Goal: Information Seeking & Learning: Learn about a topic

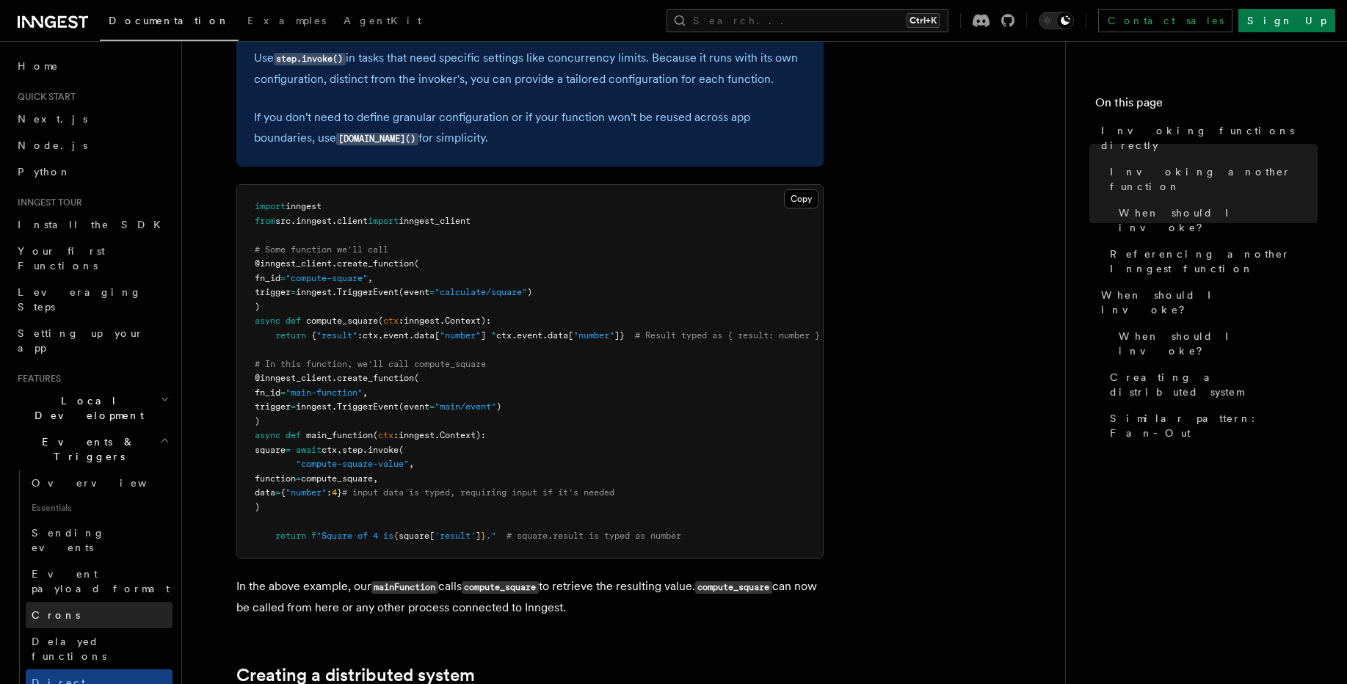
scroll to position [88, 0]
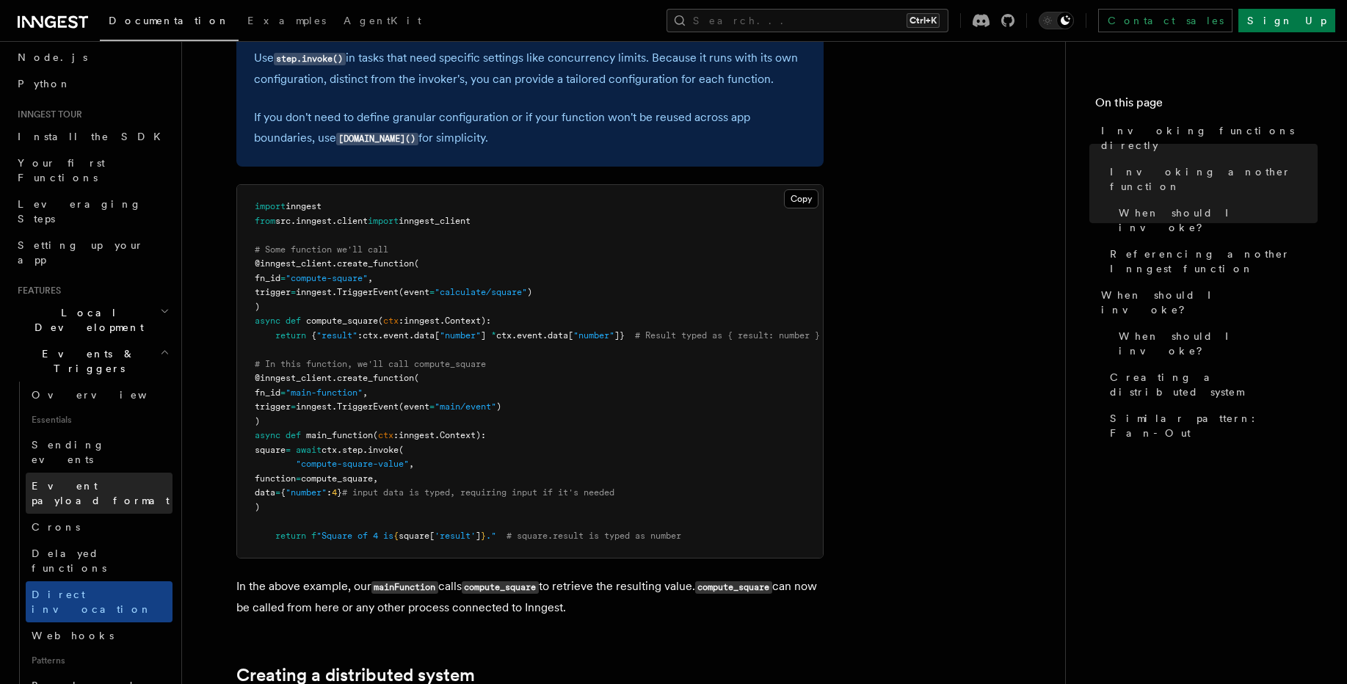
click at [83, 480] on span "Event payload format" at bounding box center [101, 493] width 138 height 26
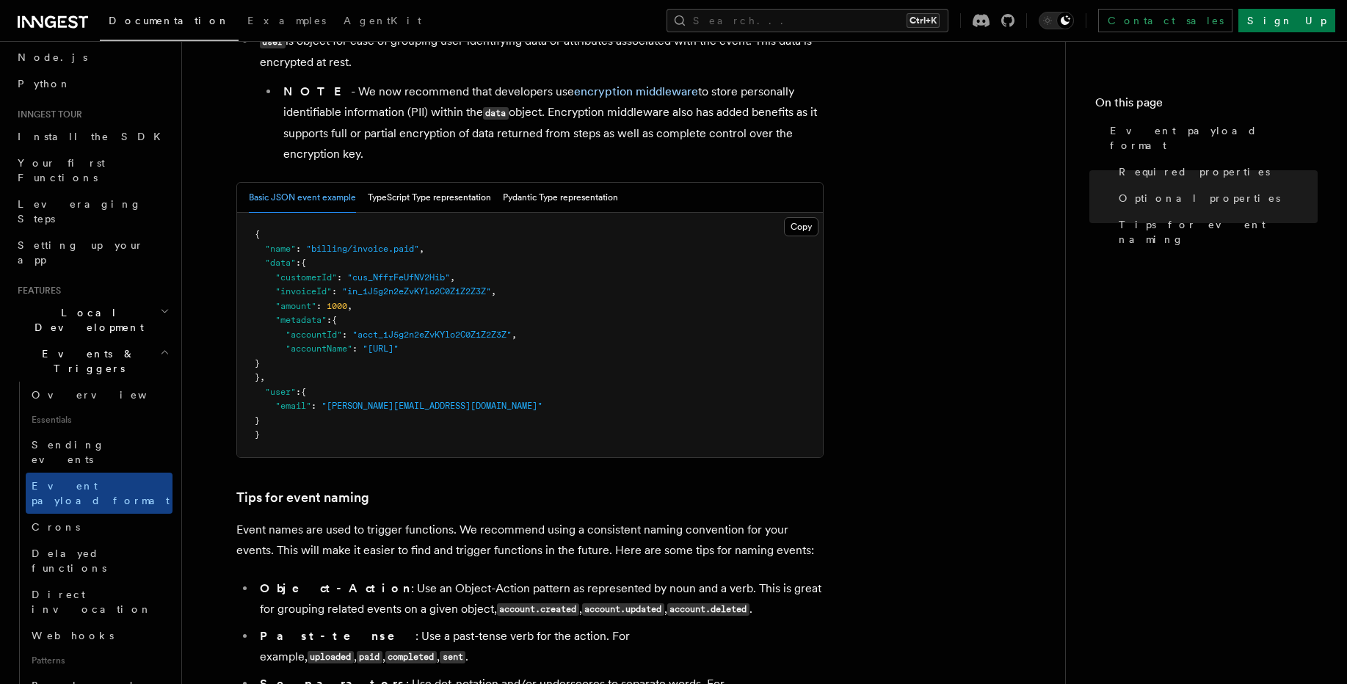
scroll to position [617, 0]
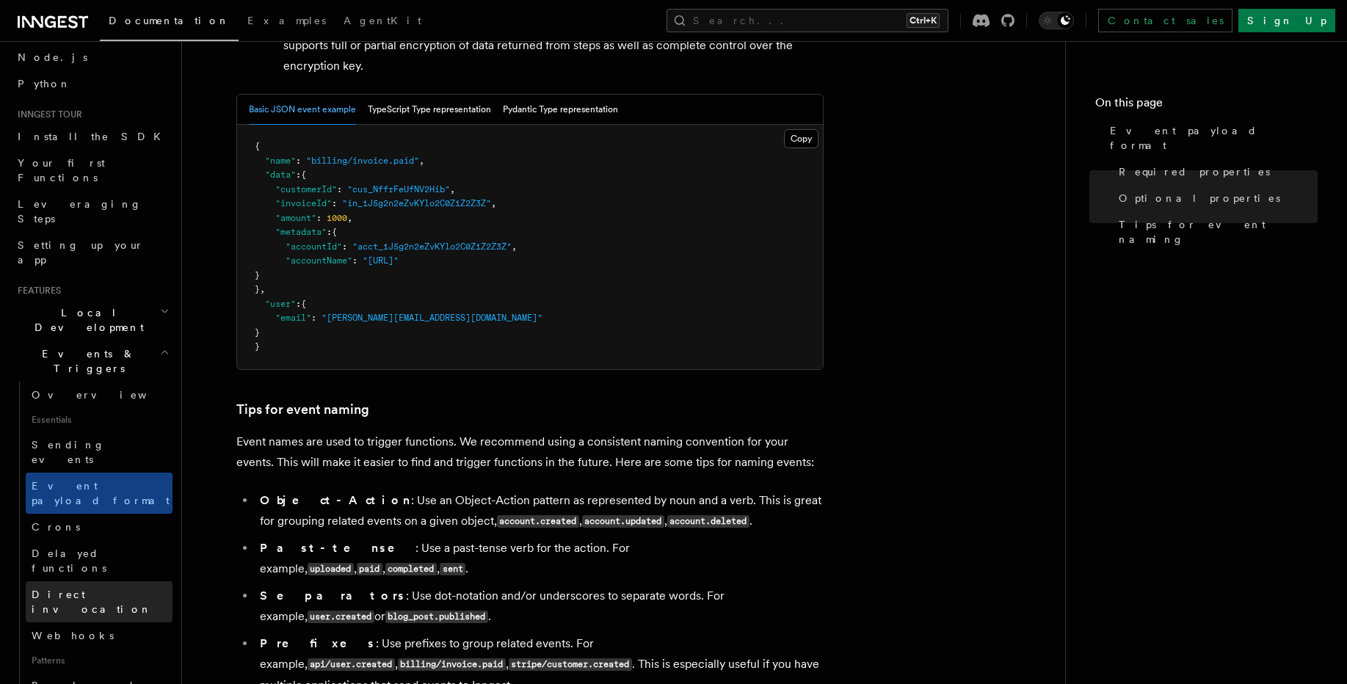
click at [74, 587] on span "Direct invocation" at bounding box center [102, 601] width 141 height 29
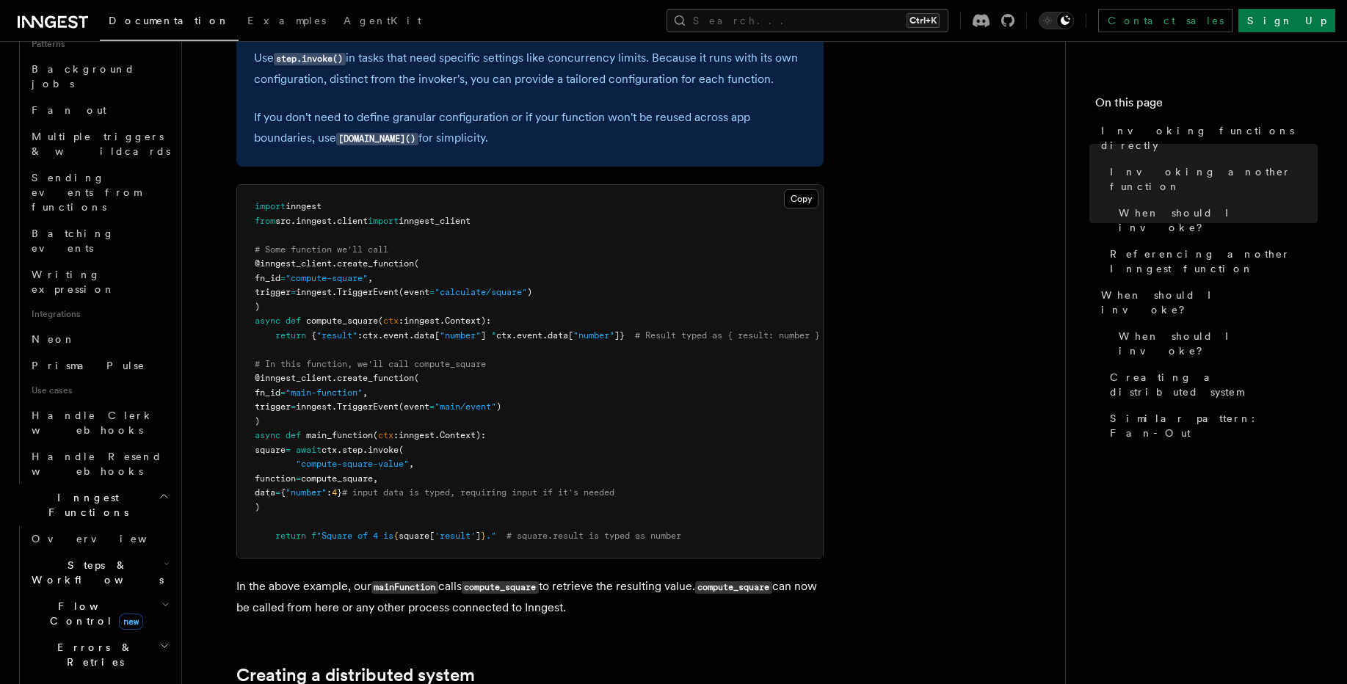
scroll to position [793, 0]
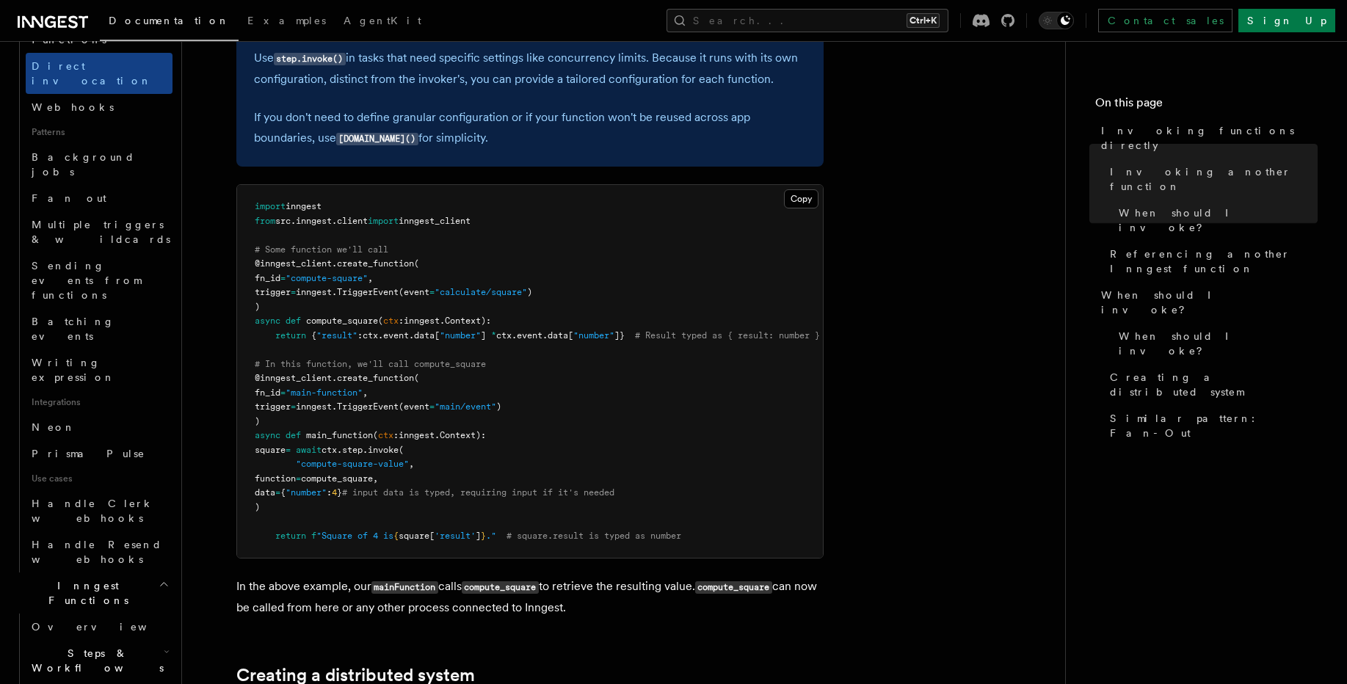
click at [88, 640] on h2 "Steps & Workflows" at bounding box center [99, 660] width 147 height 41
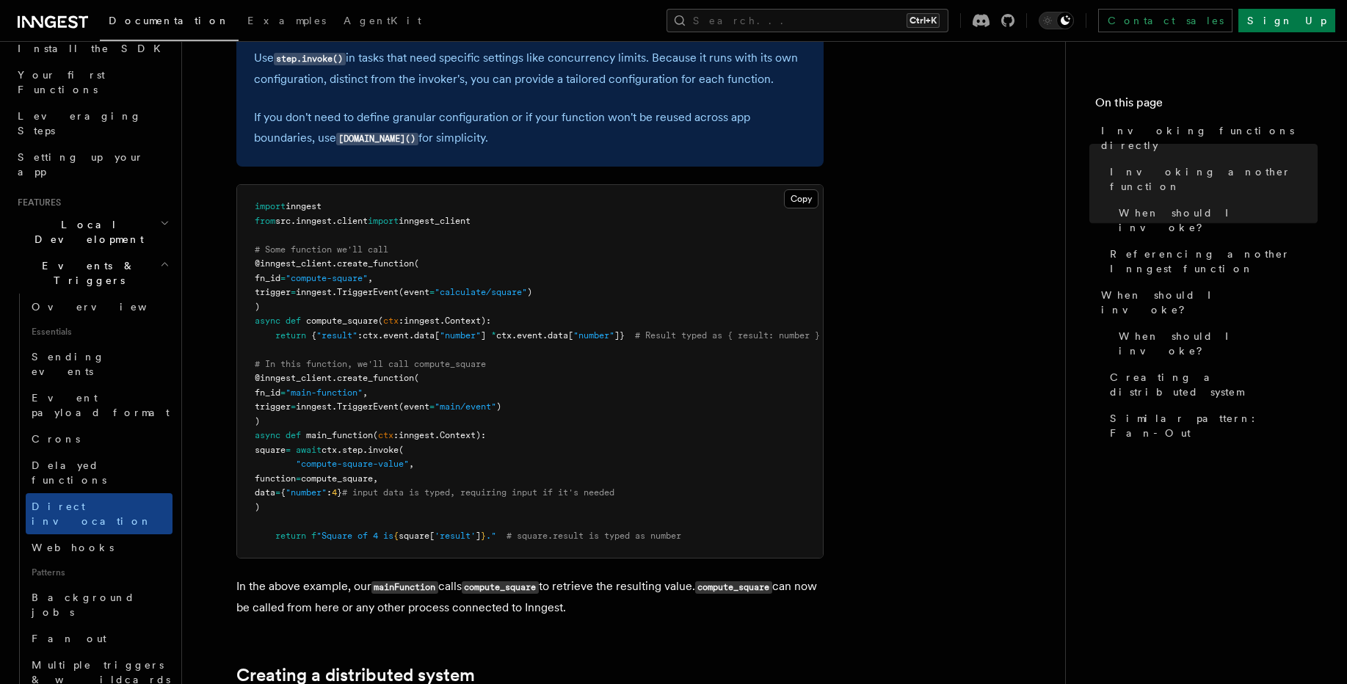
scroll to position [0, 0]
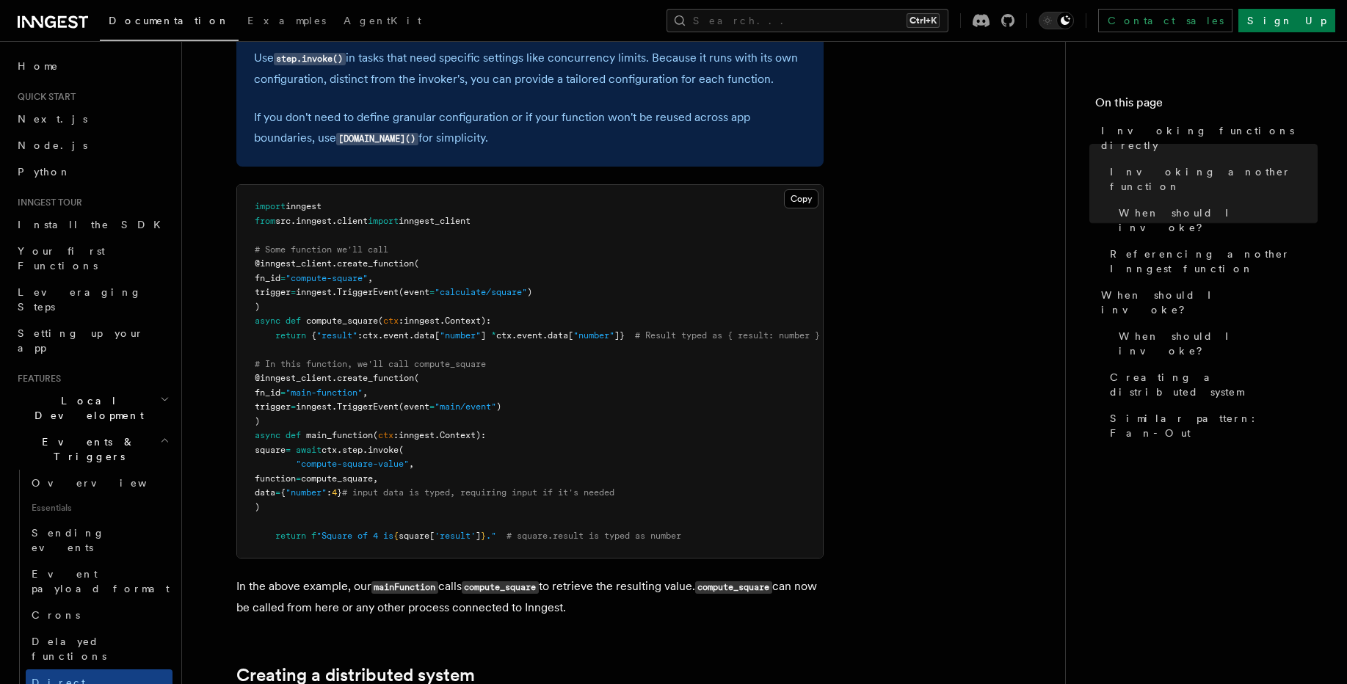
click at [104, 388] on h2 "Local Development" at bounding box center [92, 408] width 161 height 41
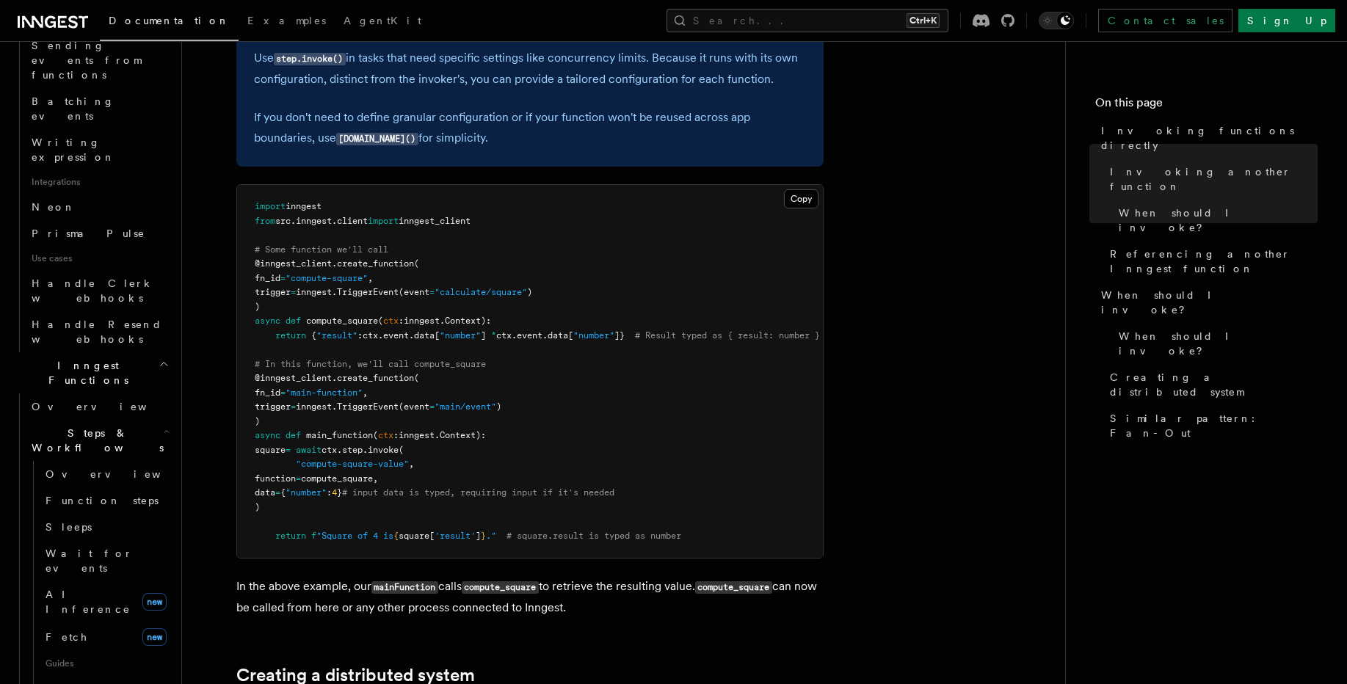
scroll to position [1057, 0]
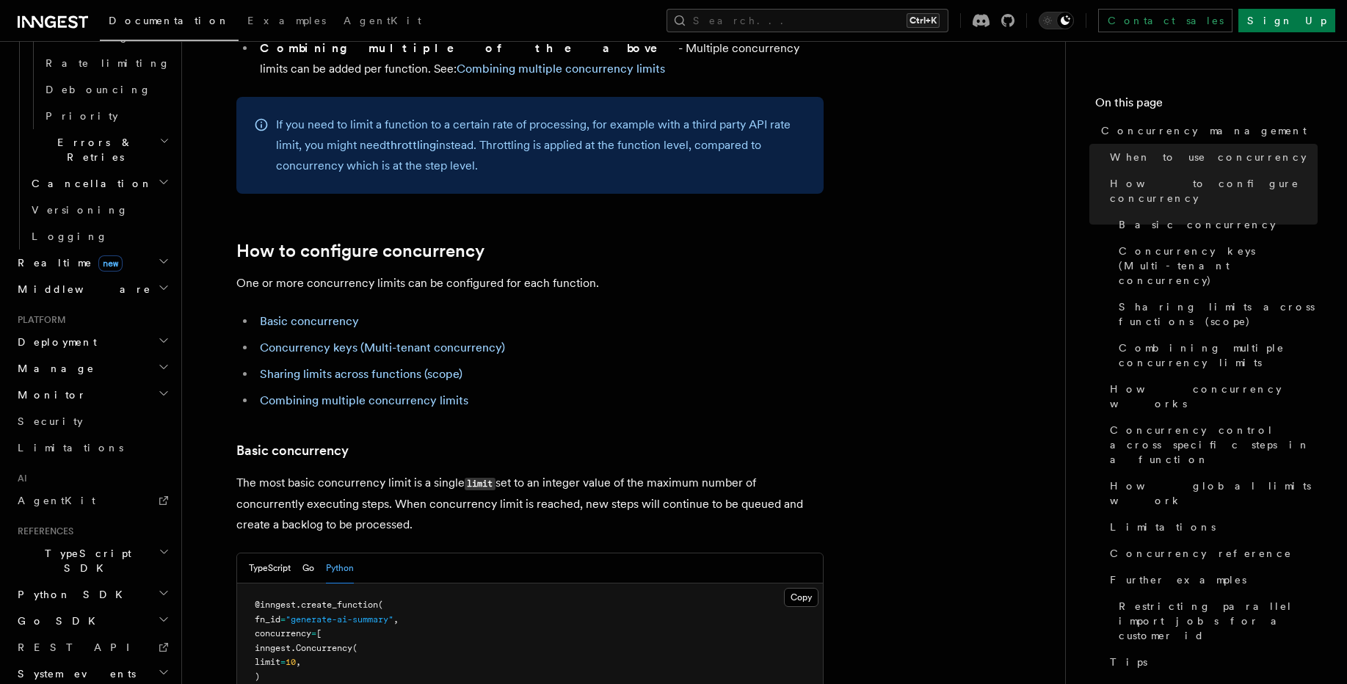
scroll to position [881, 0]
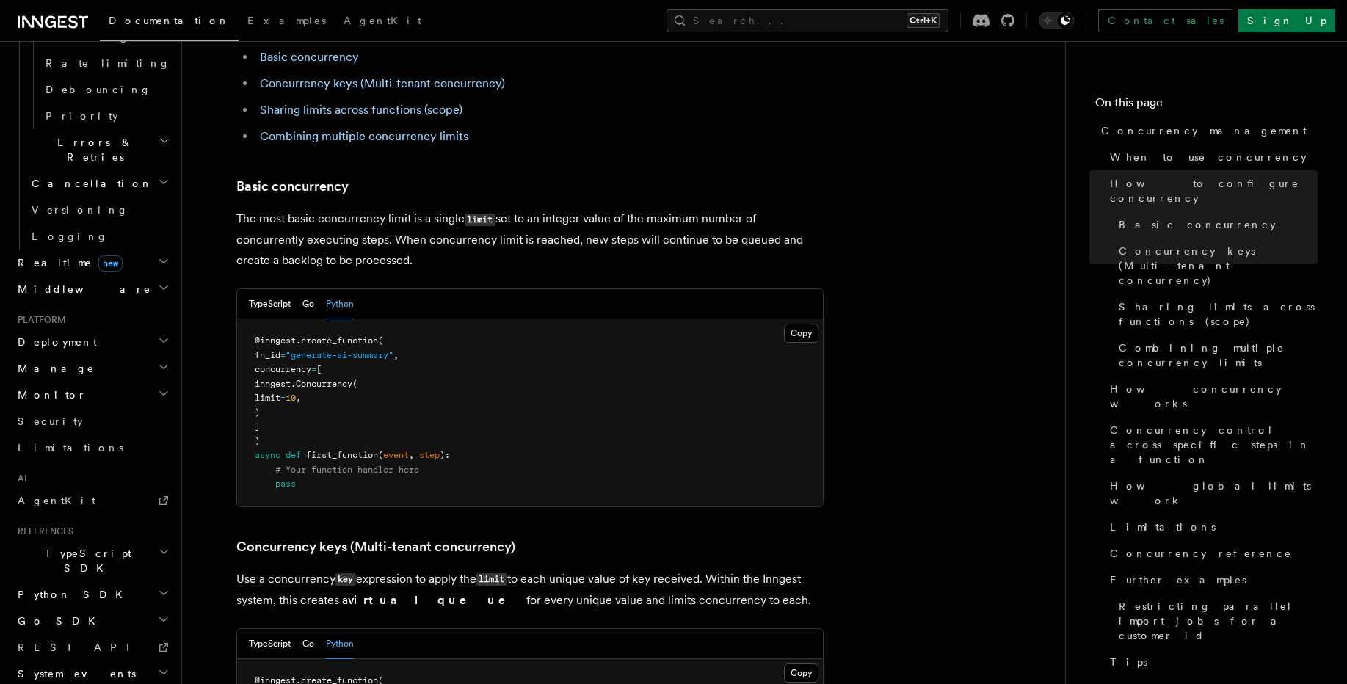
drag, startPoint x: 282, startPoint y: 327, endPoint x: 300, endPoint y: 368, distance: 44.3
click at [300, 368] on pre "@inngest . create_function ( fn_id = "generate-ai-summary" , concurrency = [ in…" at bounding box center [530, 412] width 586 height 187
click at [301, 364] on span "concurrency" at bounding box center [283, 369] width 57 height 10
drag, startPoint x: 274, startPoint y: 302, endPoint x: 291, endPoint y: 370, distance: 70.3
click at [291, 370] on pre "@inngest . create_function ( fn_id = "generate-ai-summary" , concurrency = [ in…" at bounding box center [530, 412] width 586 height 187
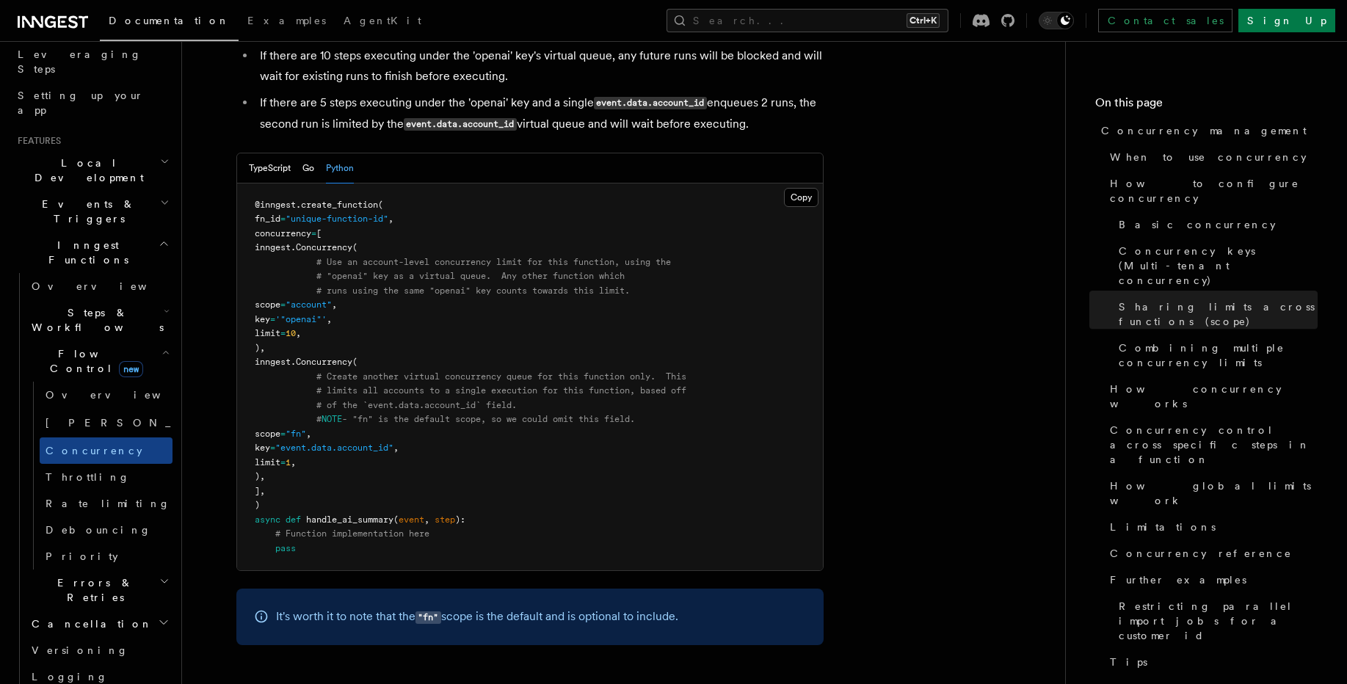
scroll to position [2466, 0]
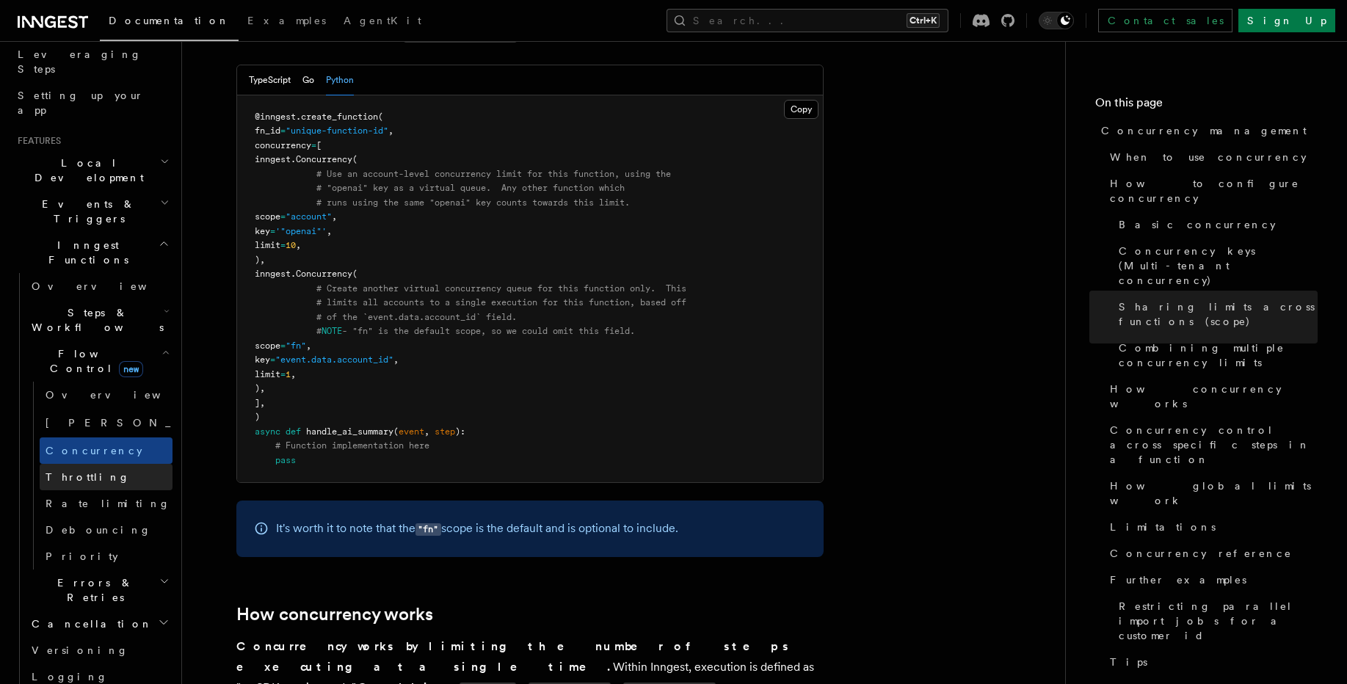
click at [112, 464] on link "Throttling" at bounding box center [106, 477] width 133 height 26
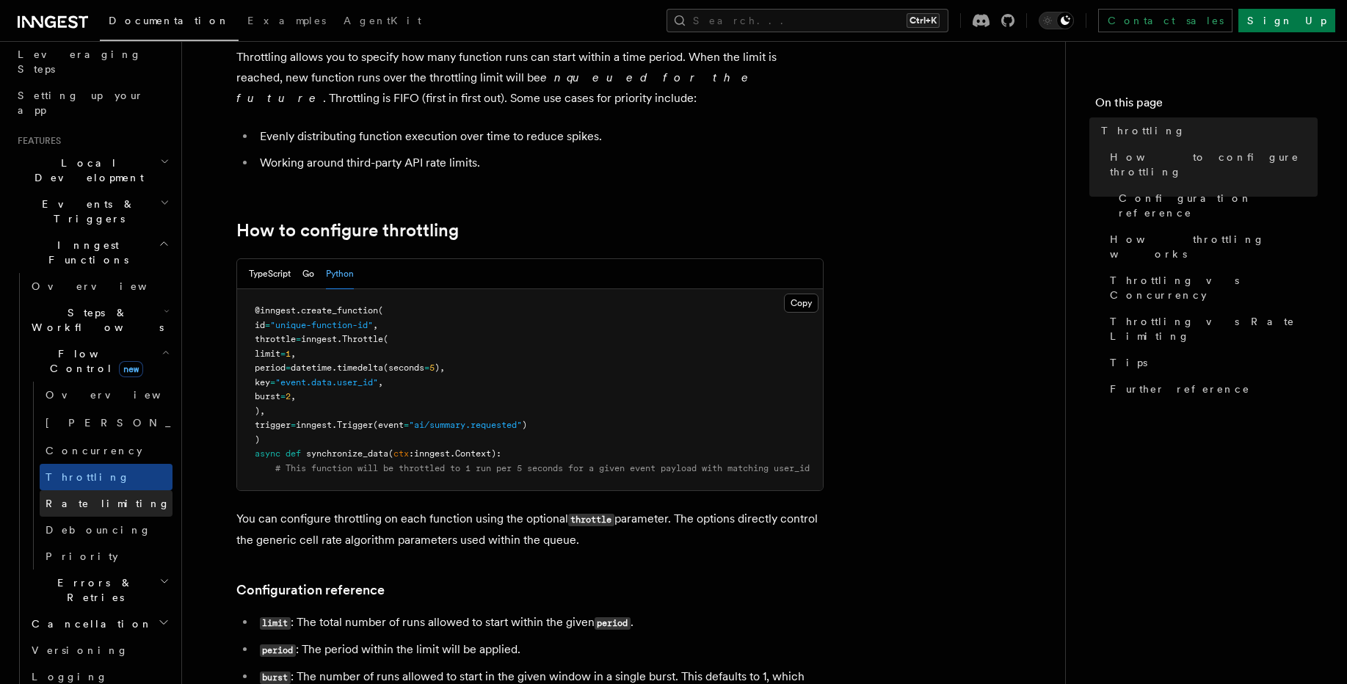
click at [103, 498] on span "Rate limiting" at bounding box center [108, 504] width 125 height 12
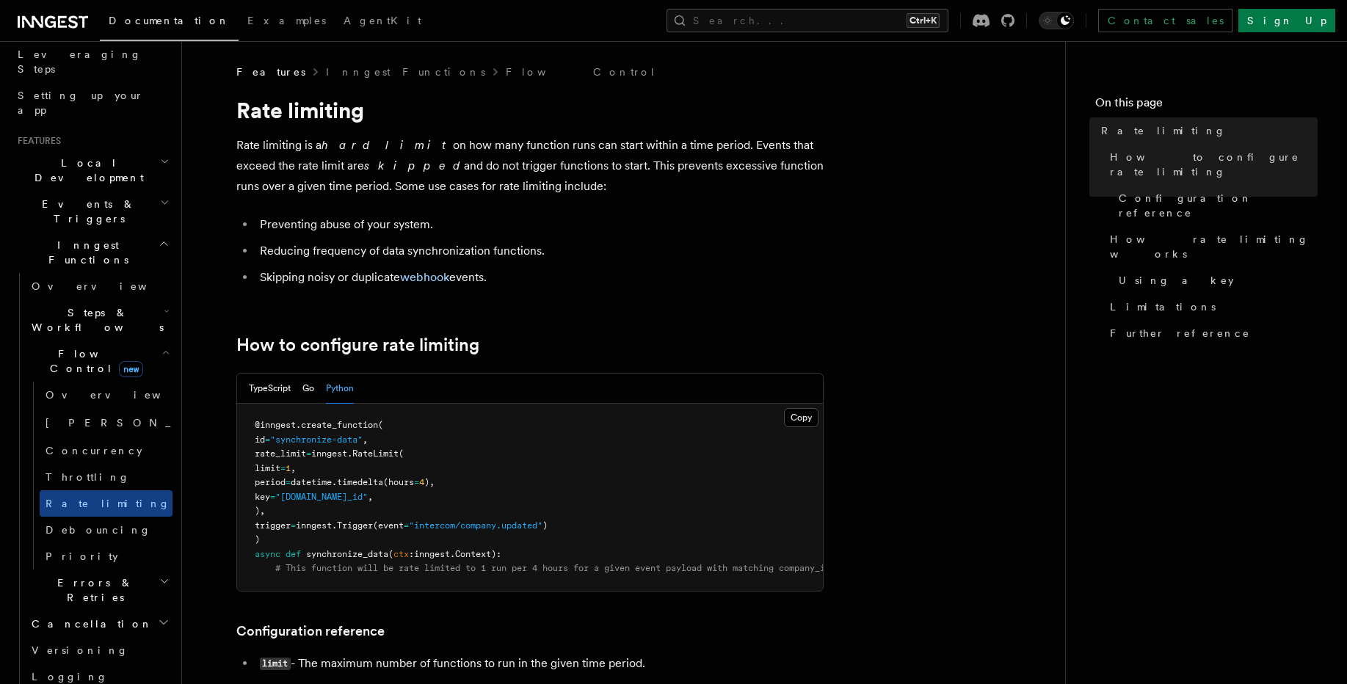
scroll to position [88, 0]
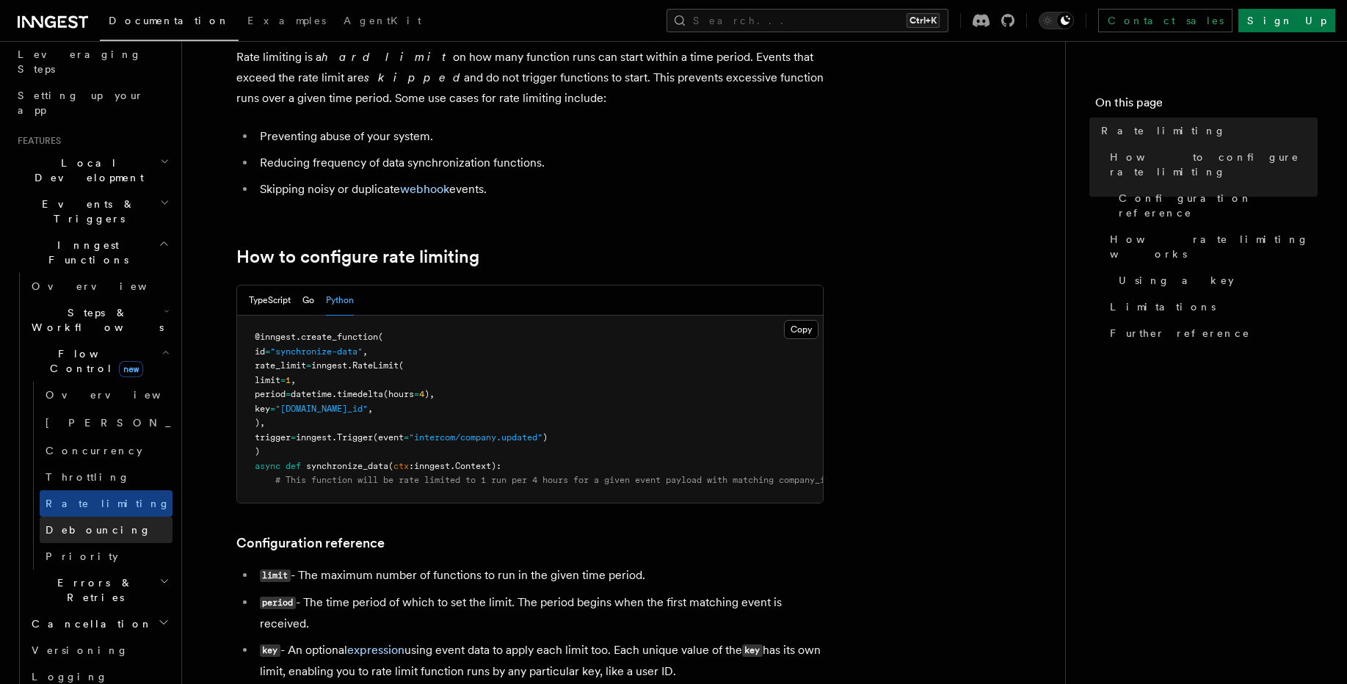
click at [86, 524] on span "Debouncing" at bounding box center [99, 530] width 106 height 12
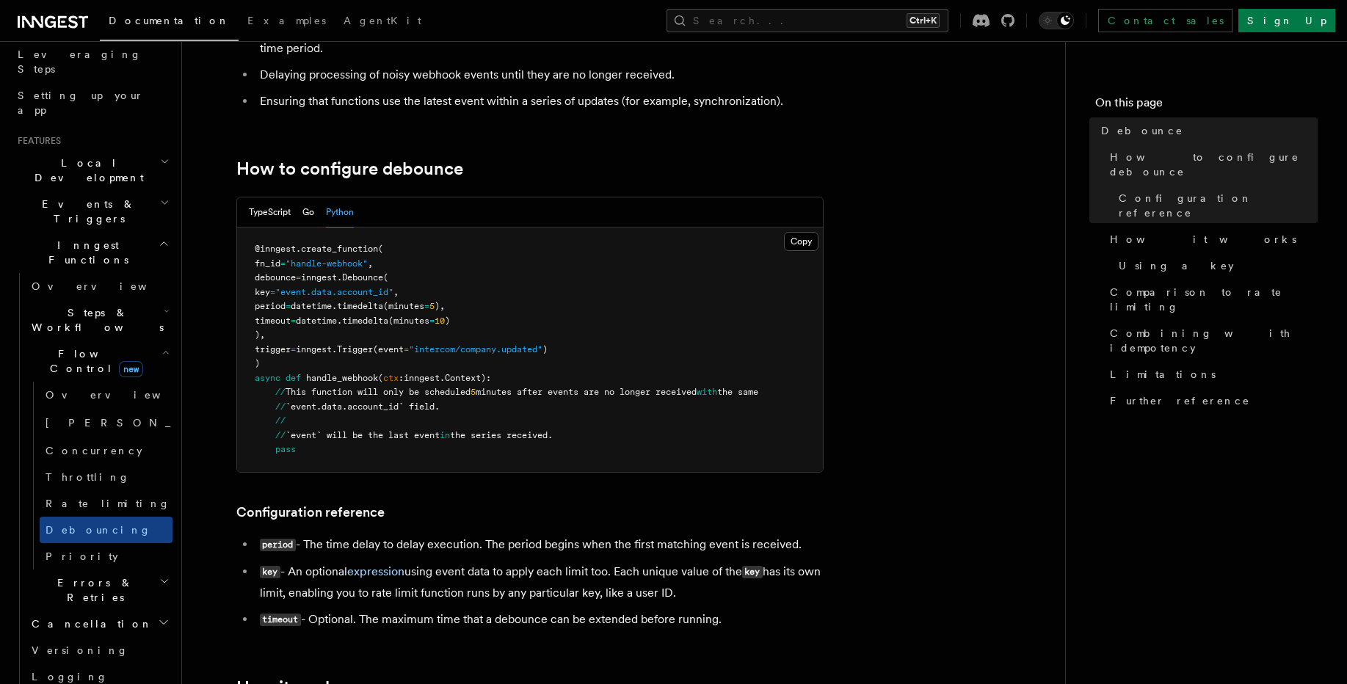
scroll to position [88, 0]
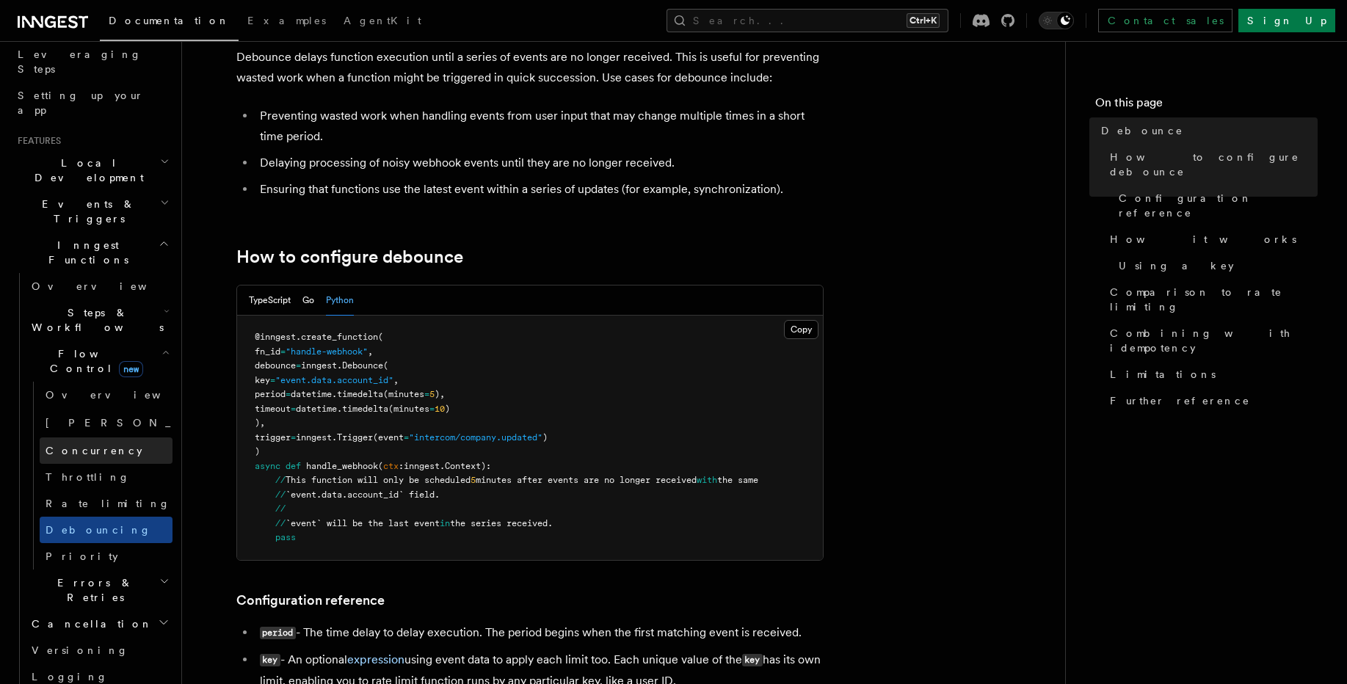
click at [79, 437] on link "Concurrency" at bounding box center [106, 450] width 133 height 26
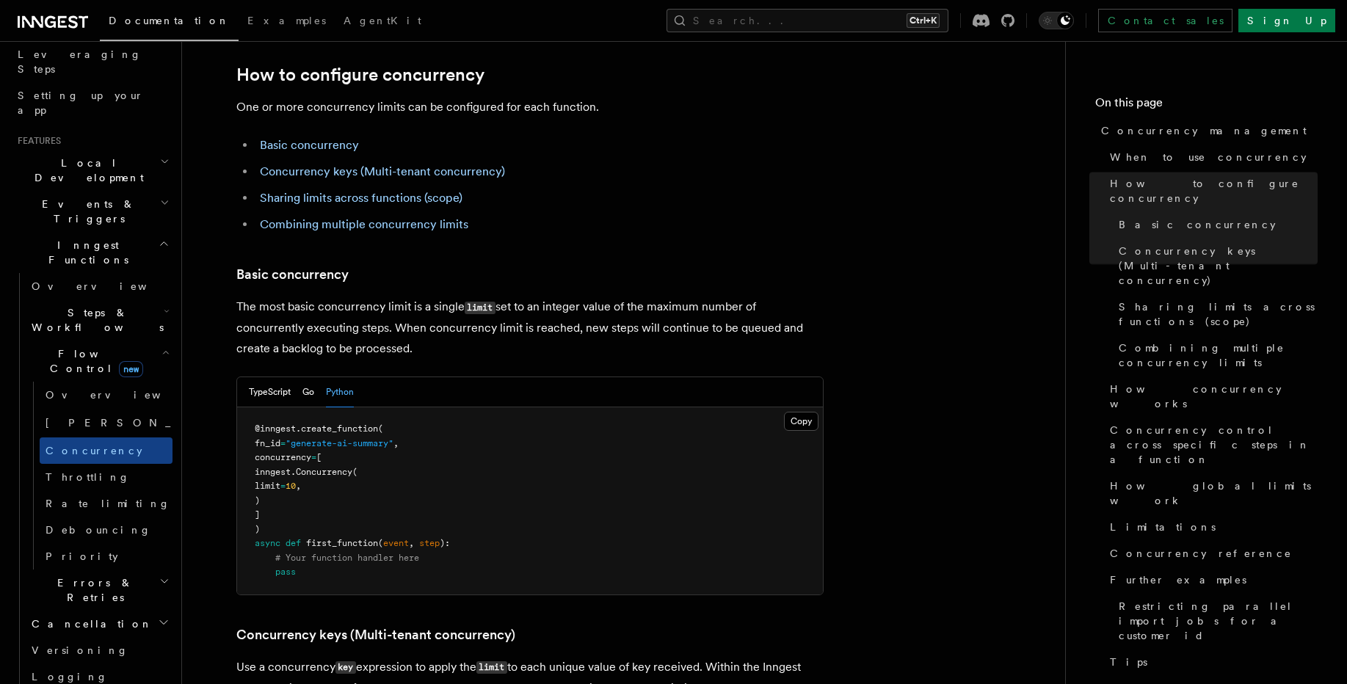
scroll to position [1057, 0]
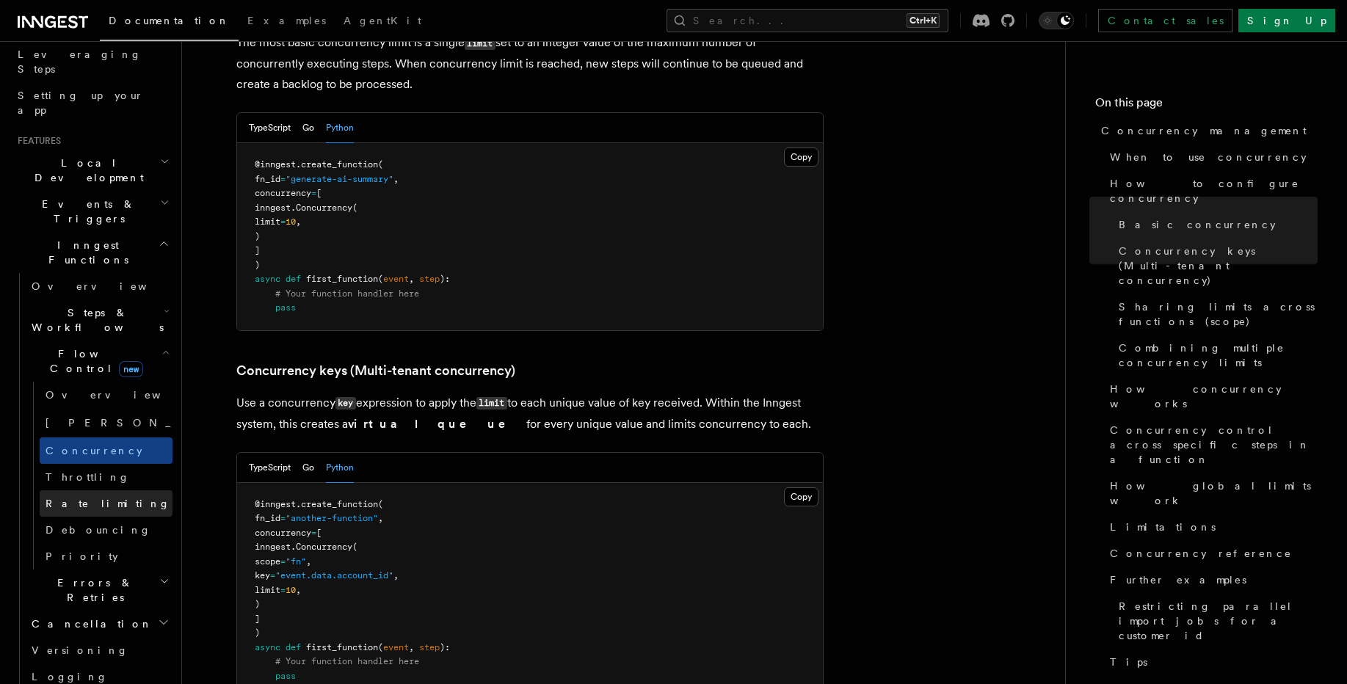
click at [90, 498] on span "Rate limiting" at bounding box center [108, 504] width 125 height 12
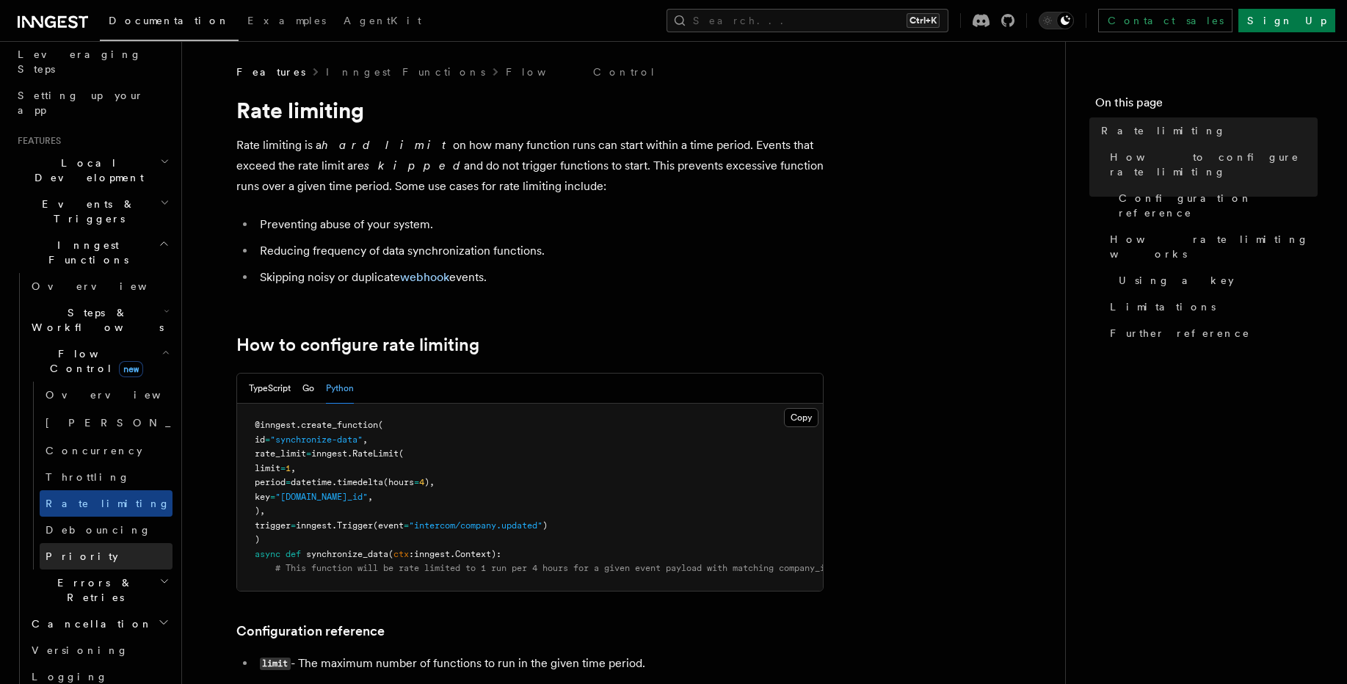
click at [51, 543] on link "Priority" at bounding box center [106, 556] width 133 height 26
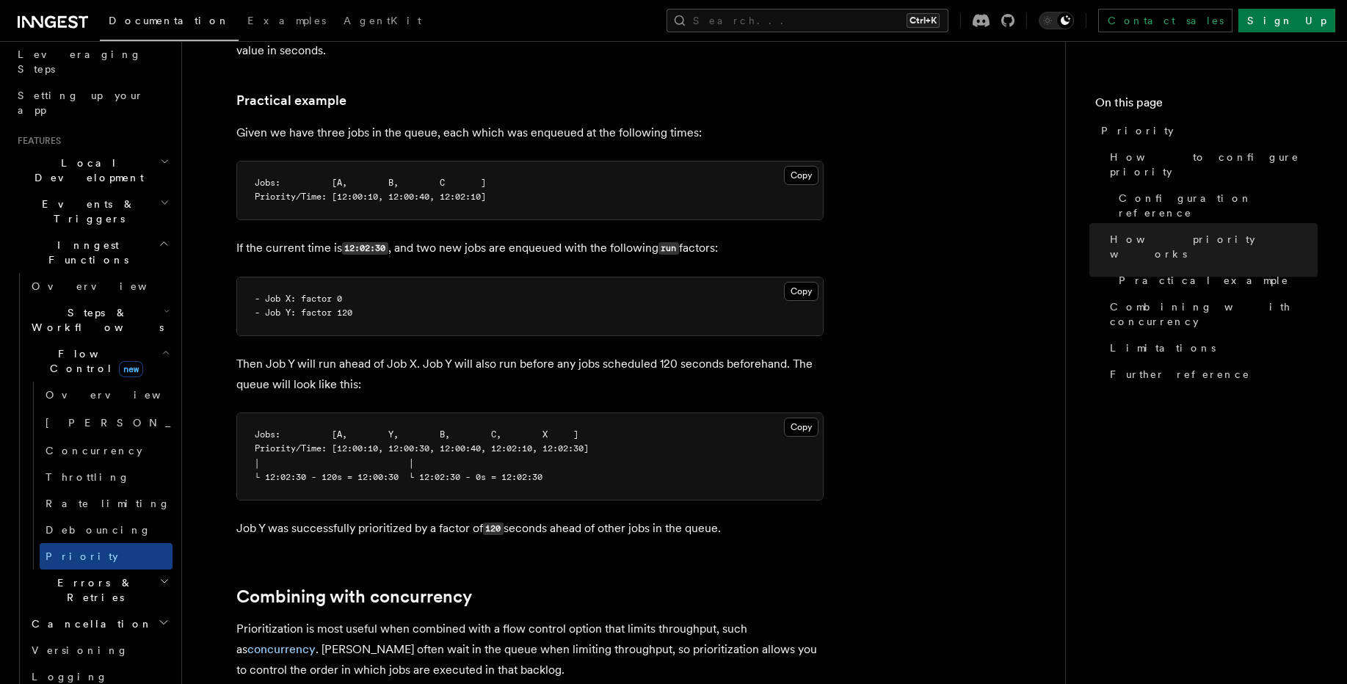
scroll to position [1145, 0]
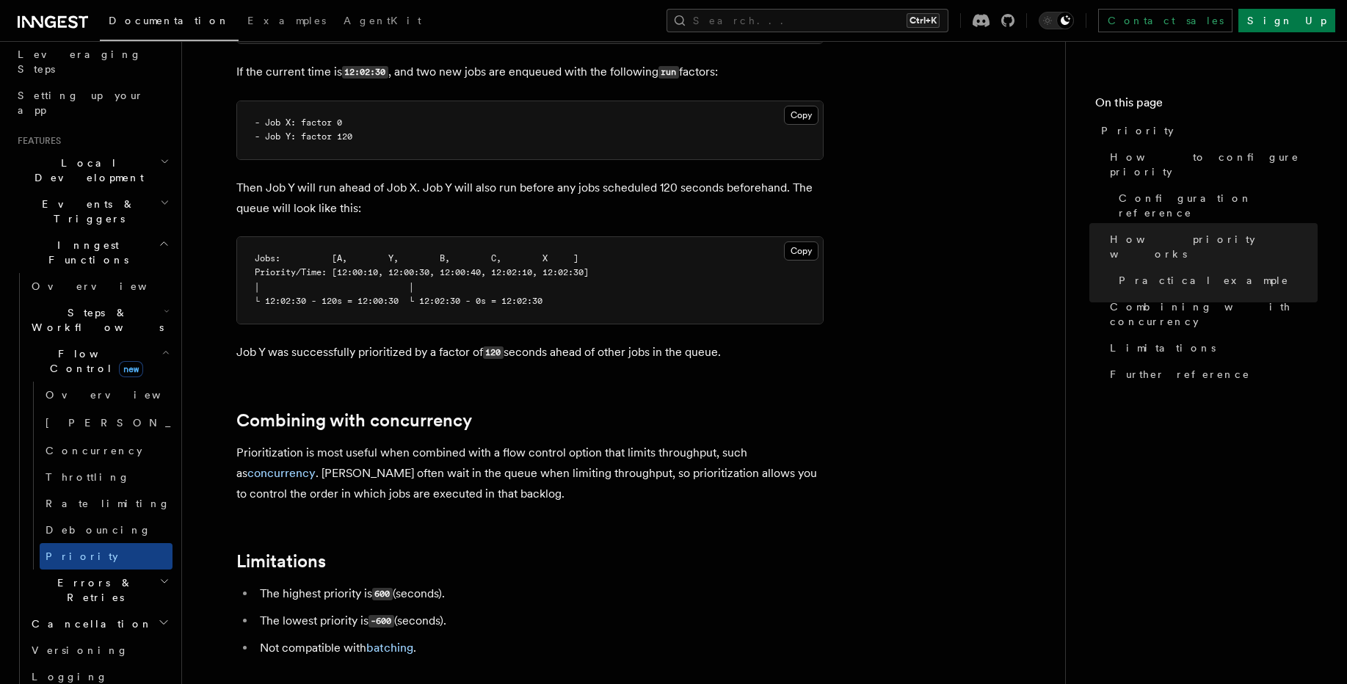
click at [72, 575] on span "Errors & Retries" at bounding box center [93, 589] width 134 height 29
click at [110, 611] on link "Overview" at bounding box center [106, 624] width 133 height 26
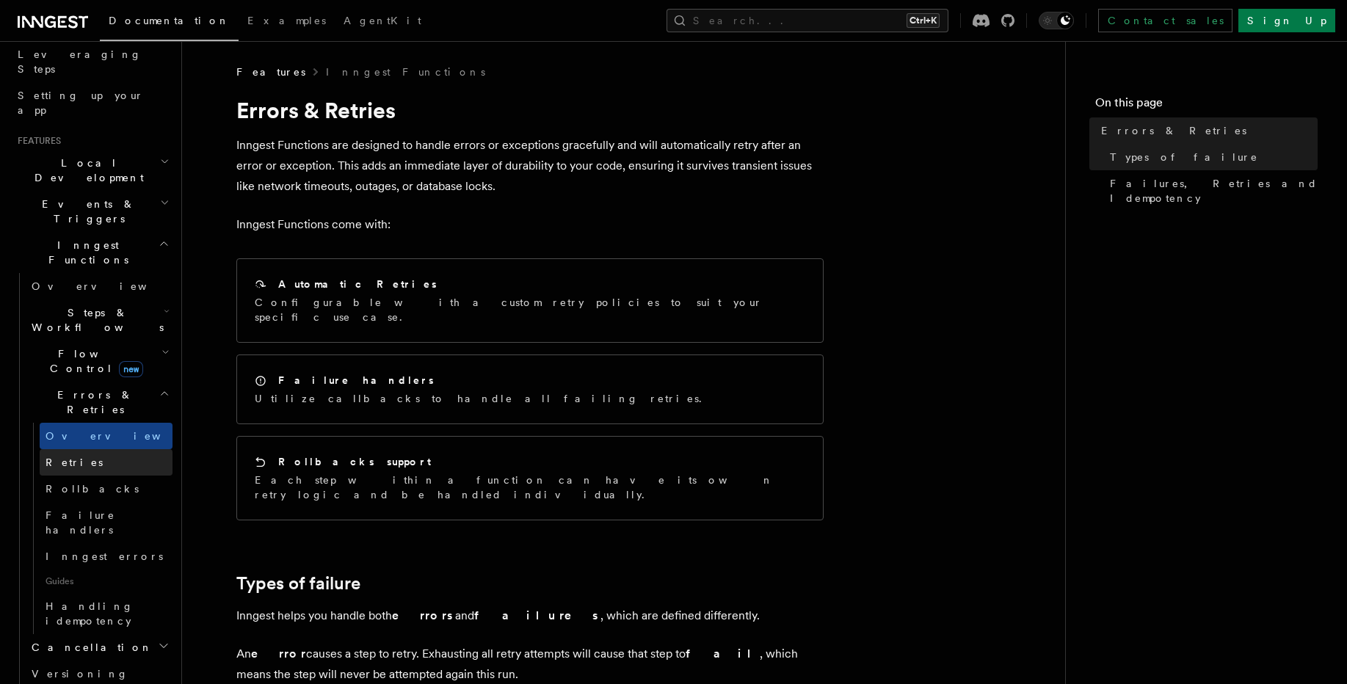
click at [80, 449] on link "Retries" at bounding box center [106, 462] width 133 height 26
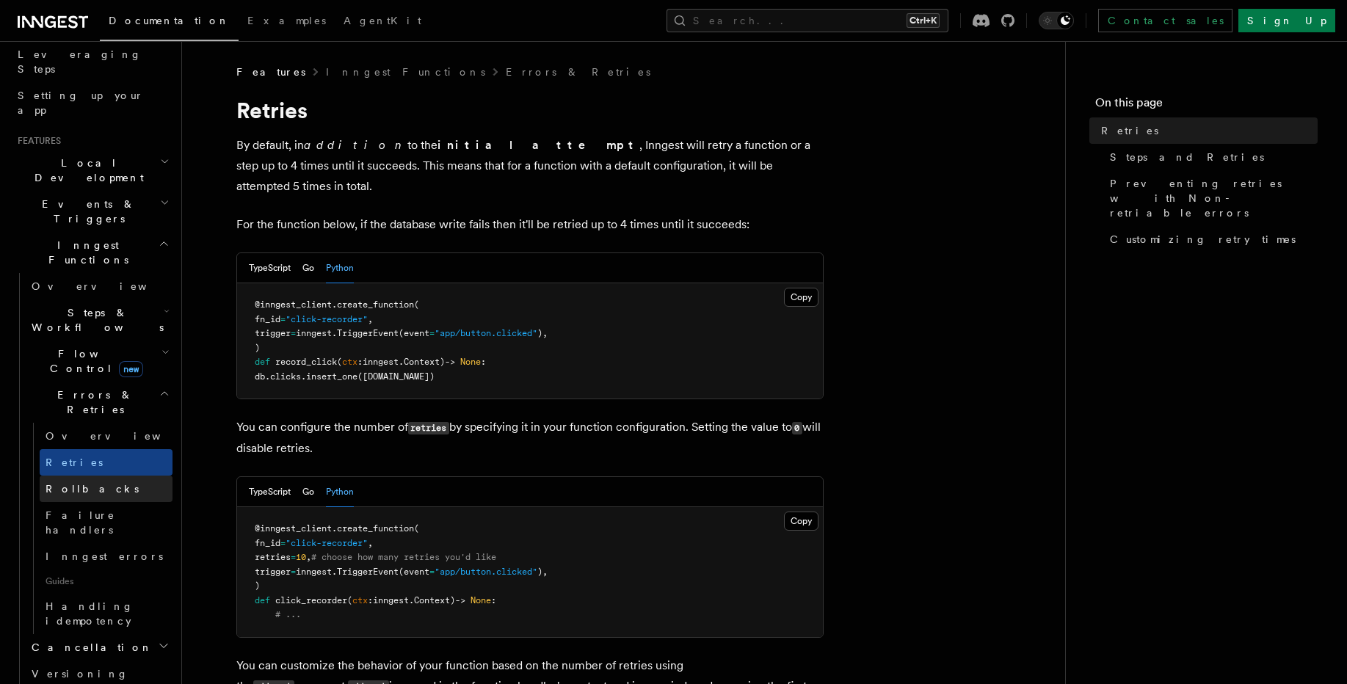
click at [84, 481] on span "Rollbacks" at bounding box center [92, 488] width 93 height 15
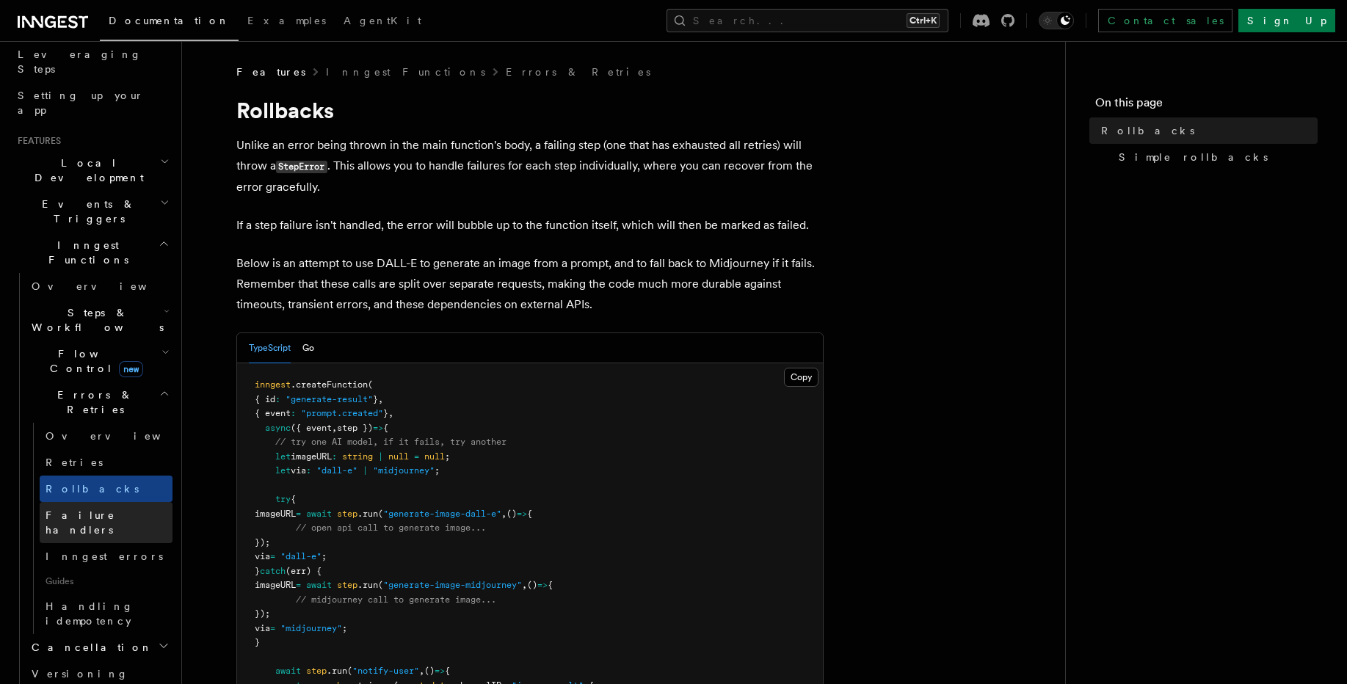
click at [98, 508] on span "Failure handlers" at bounding box center [109, 522] width 127 height 29
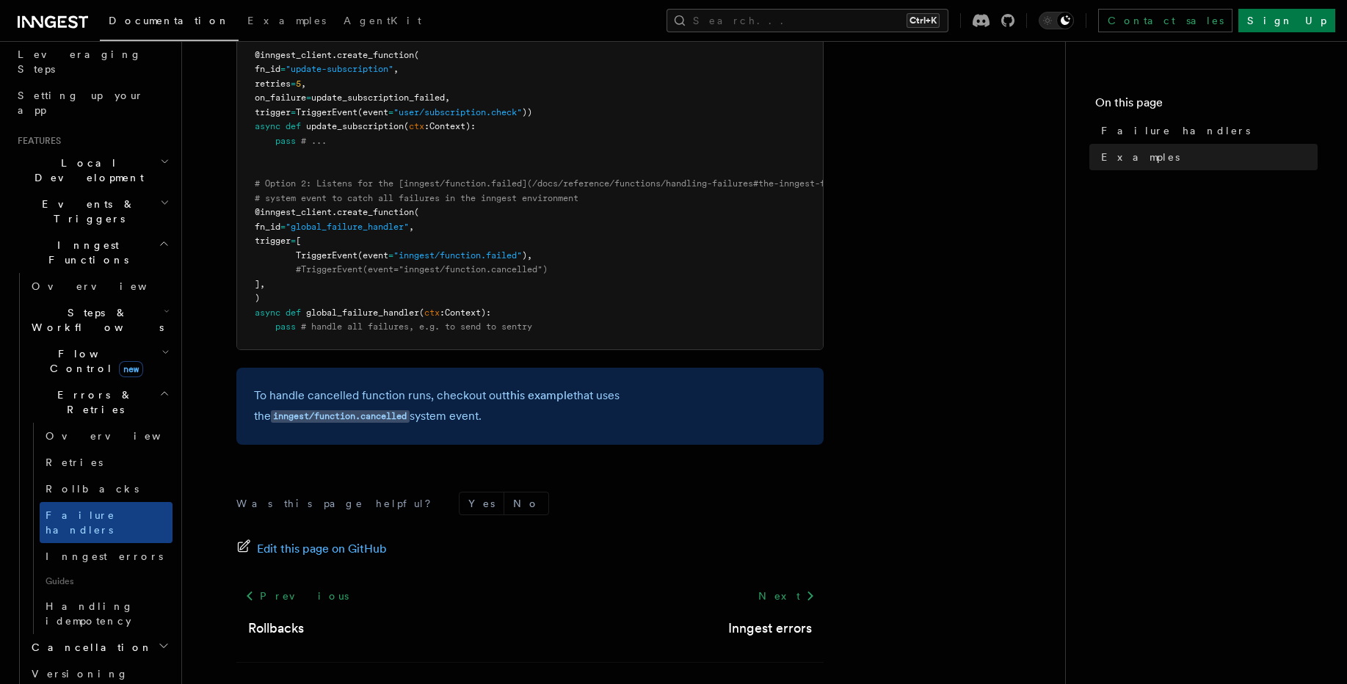
scroll to position [503, 0]
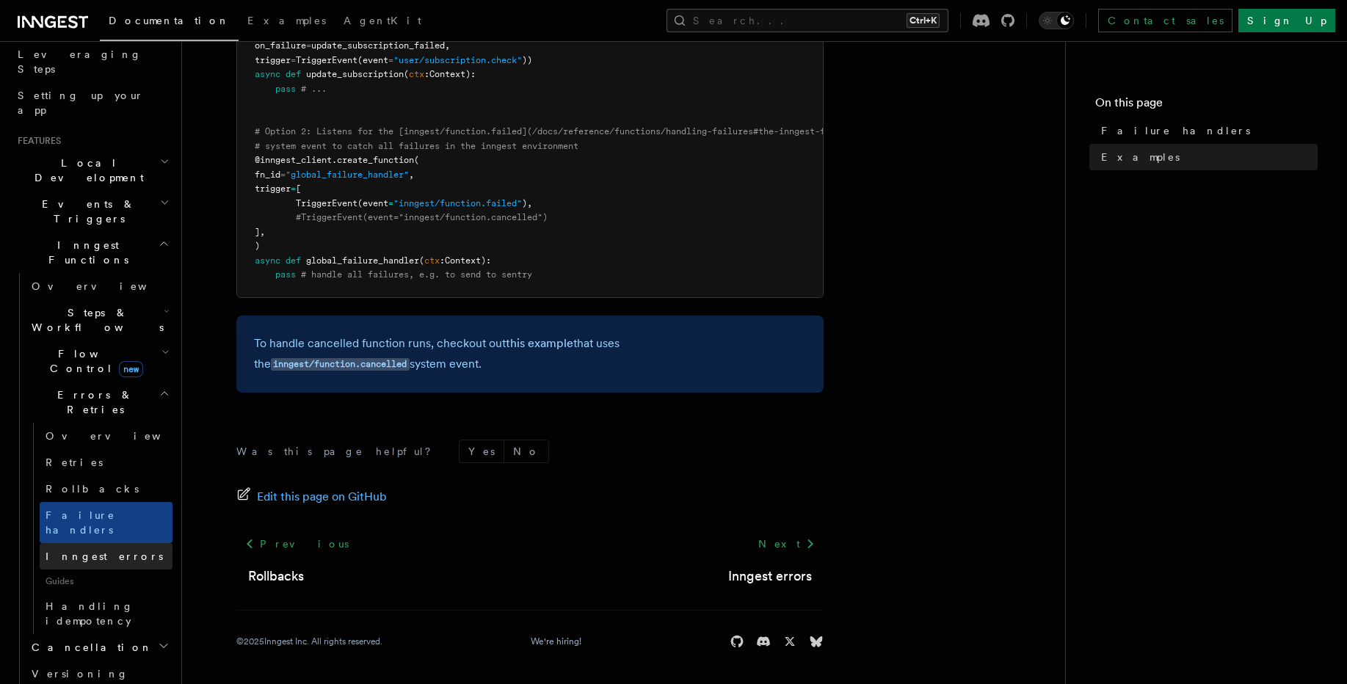
click at [82, 543] on link "Inngest errors" at bounding box center [106, 556] width 133 height 26
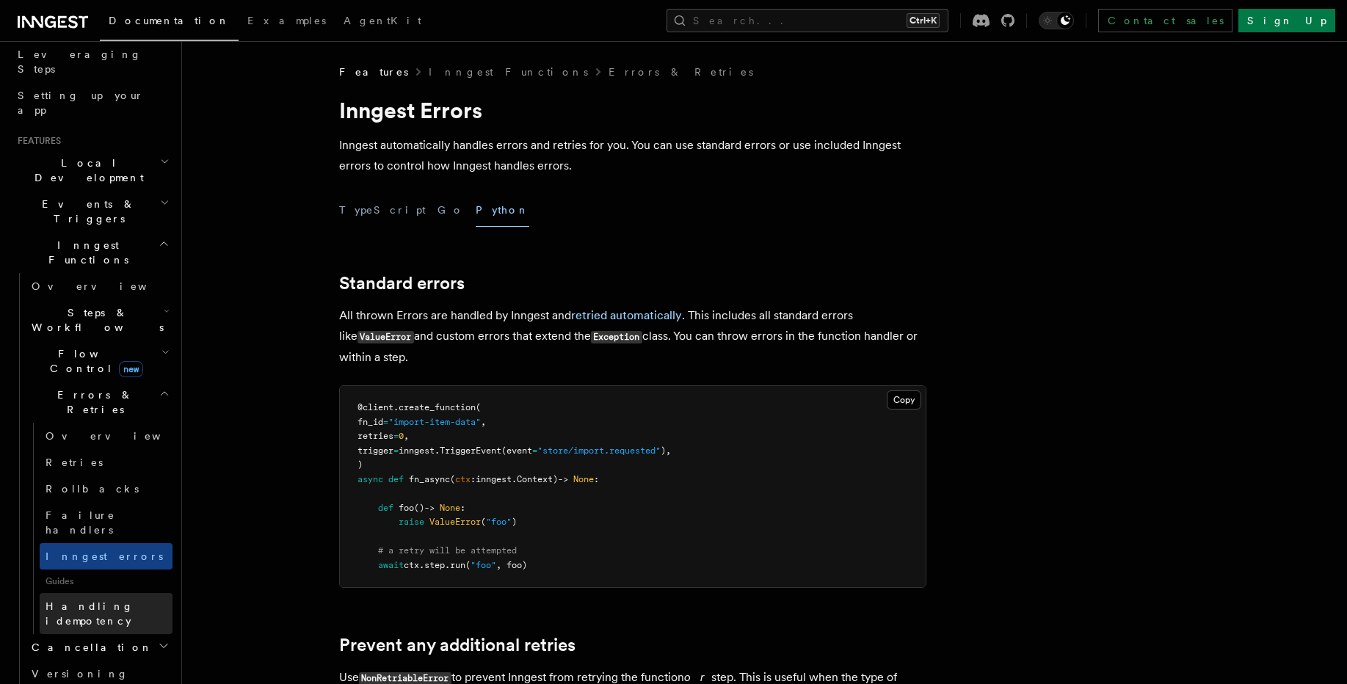
click at [81, 600] on span "Handling idempotency" at bounding box center [90, 613] width 88 height 26
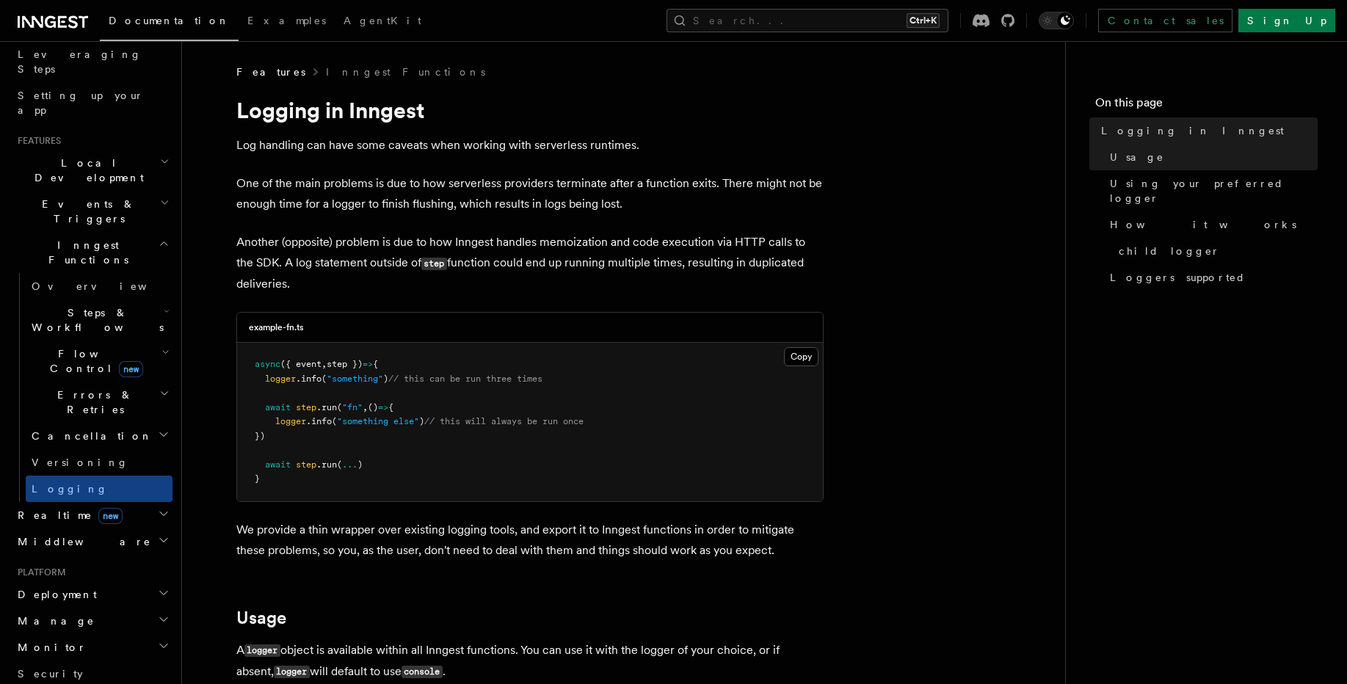
click at [158, 534] on icon "button" at bounding box center [164, 540] width 12 height 12
click at [101, 589] on span "Creating middleware" at bounding box center [94, 602] width 125 height 26
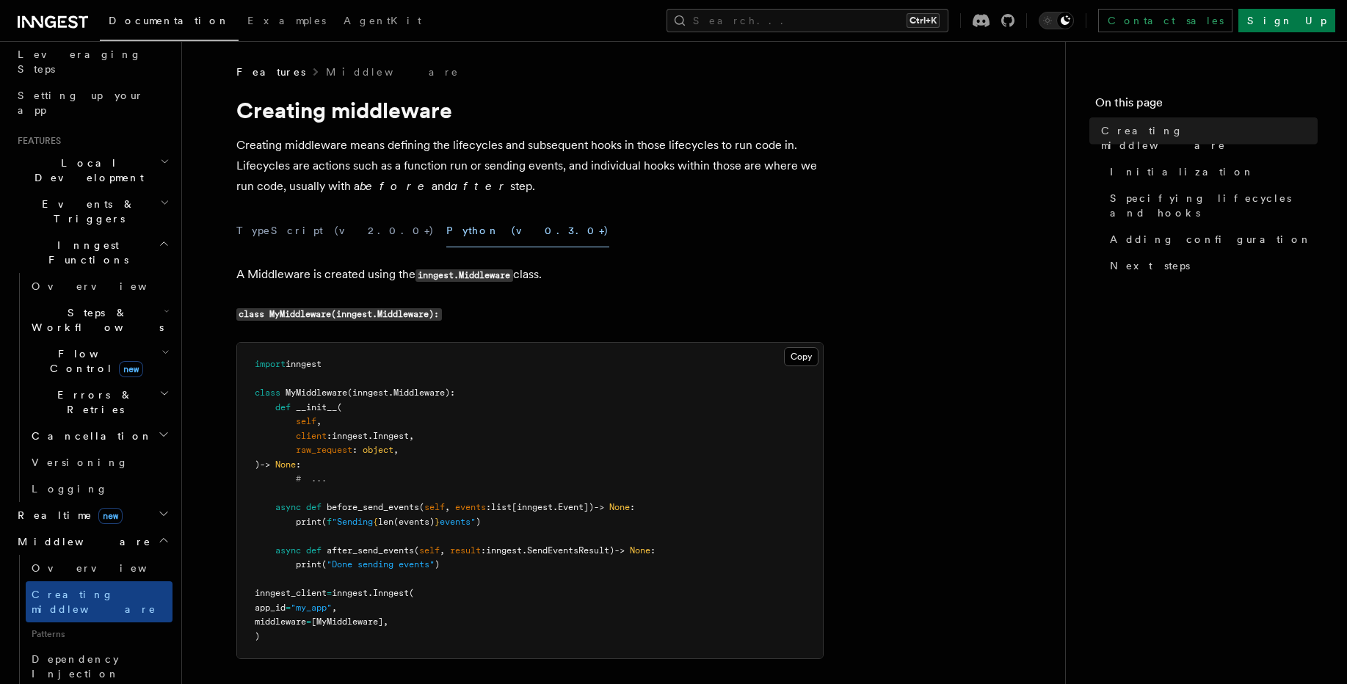
scroll to position [88, 0]
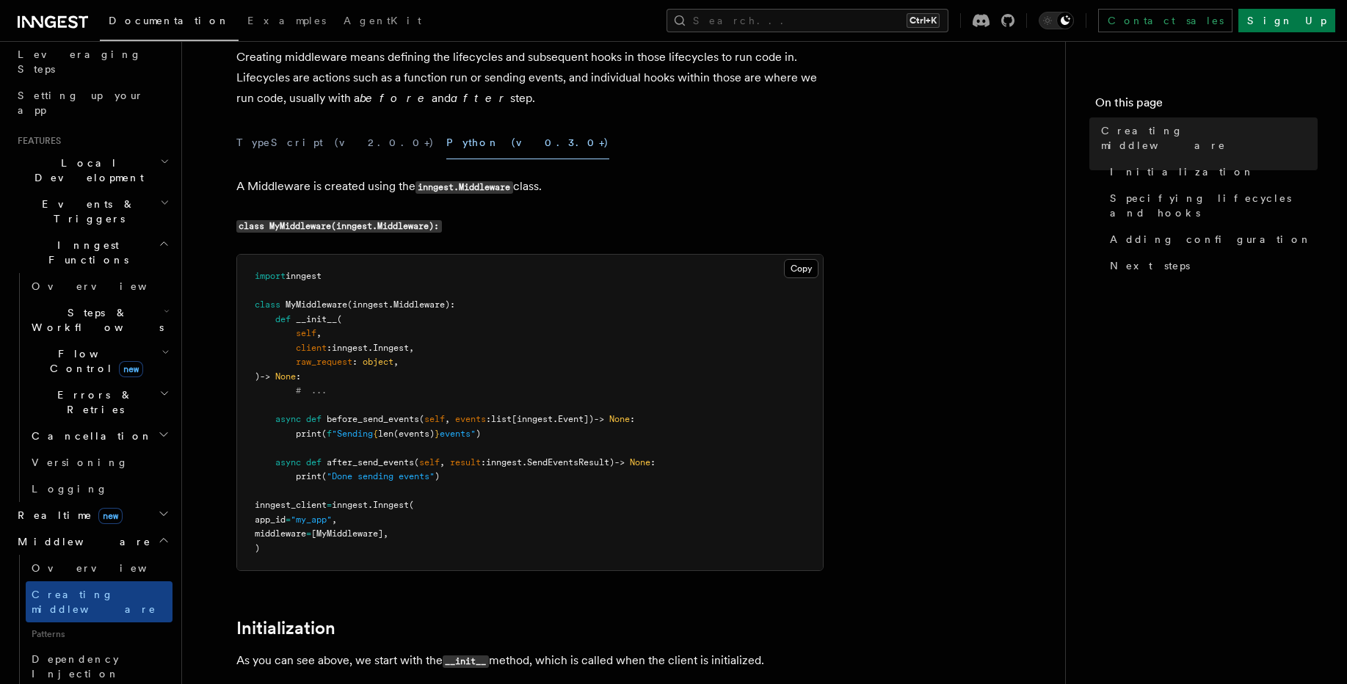
click at [59, 429] on span "Cancellation" at bounding box center [89, 436] width 127 height 15
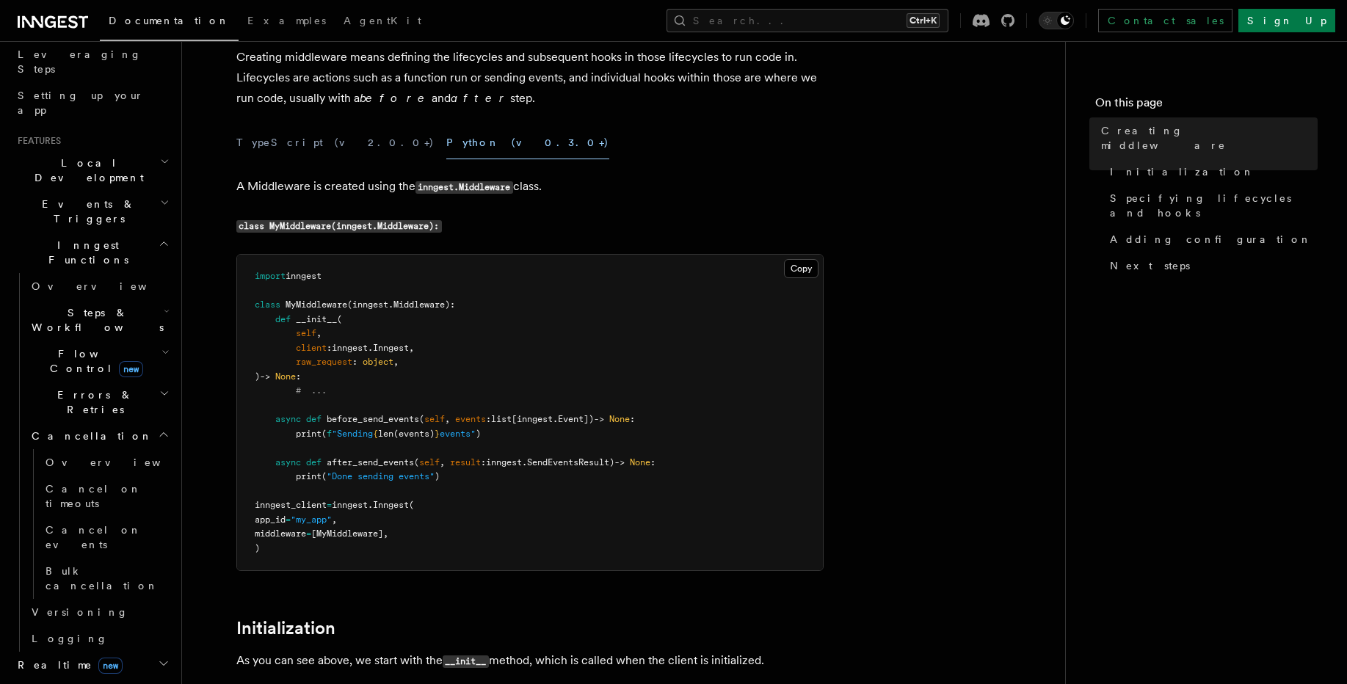
click at [111, 382] on h2 "Errors & Retries" at bounding box center [99, 402] width 147 height 41
click at [79, 550] on span "Inngest errors" at bounding box center [104, 556] width 117 height 12
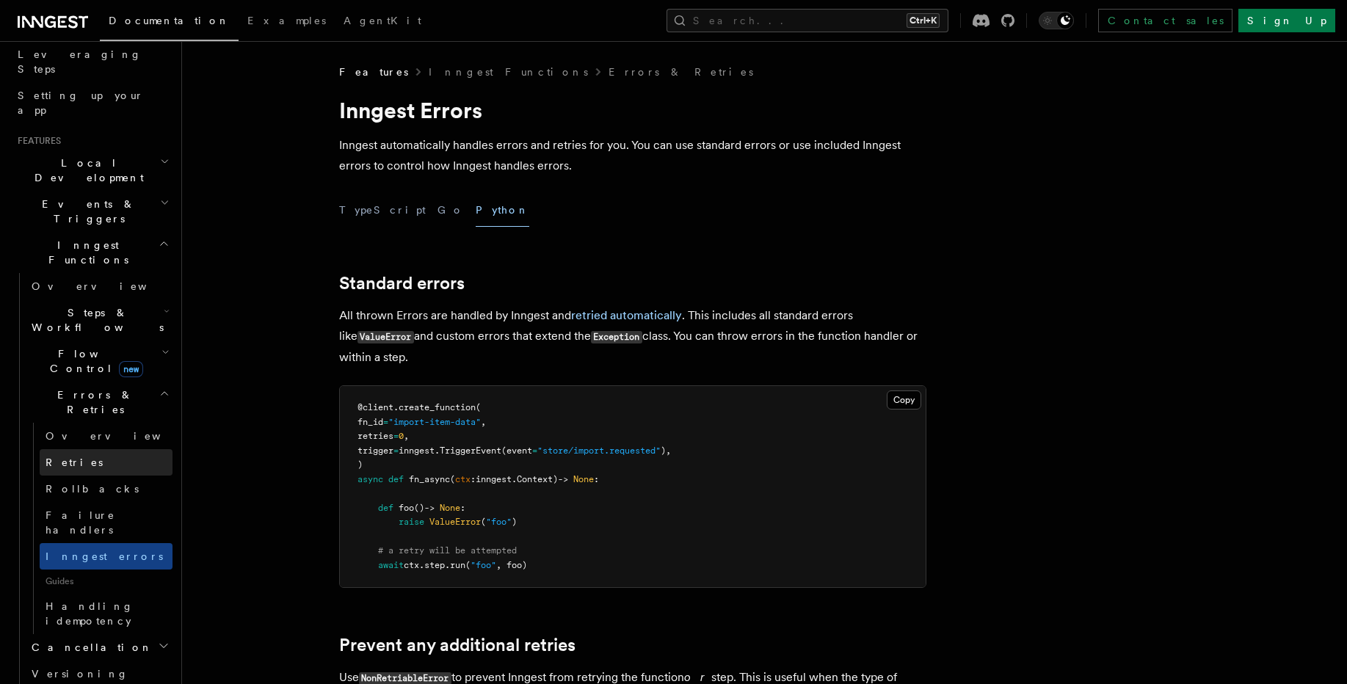
click at [60, 457] on span "Retries" at bounding box center [74, 463] width 57 height 12
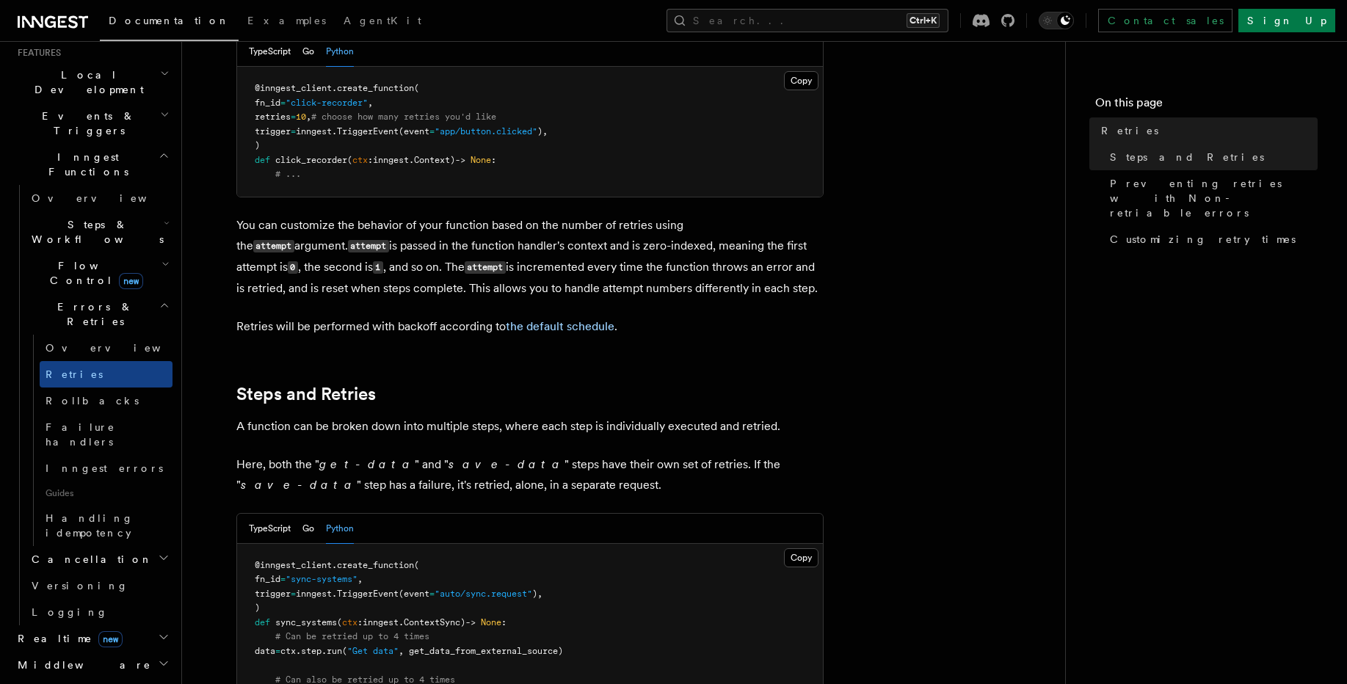
scroll to position [528, 0]
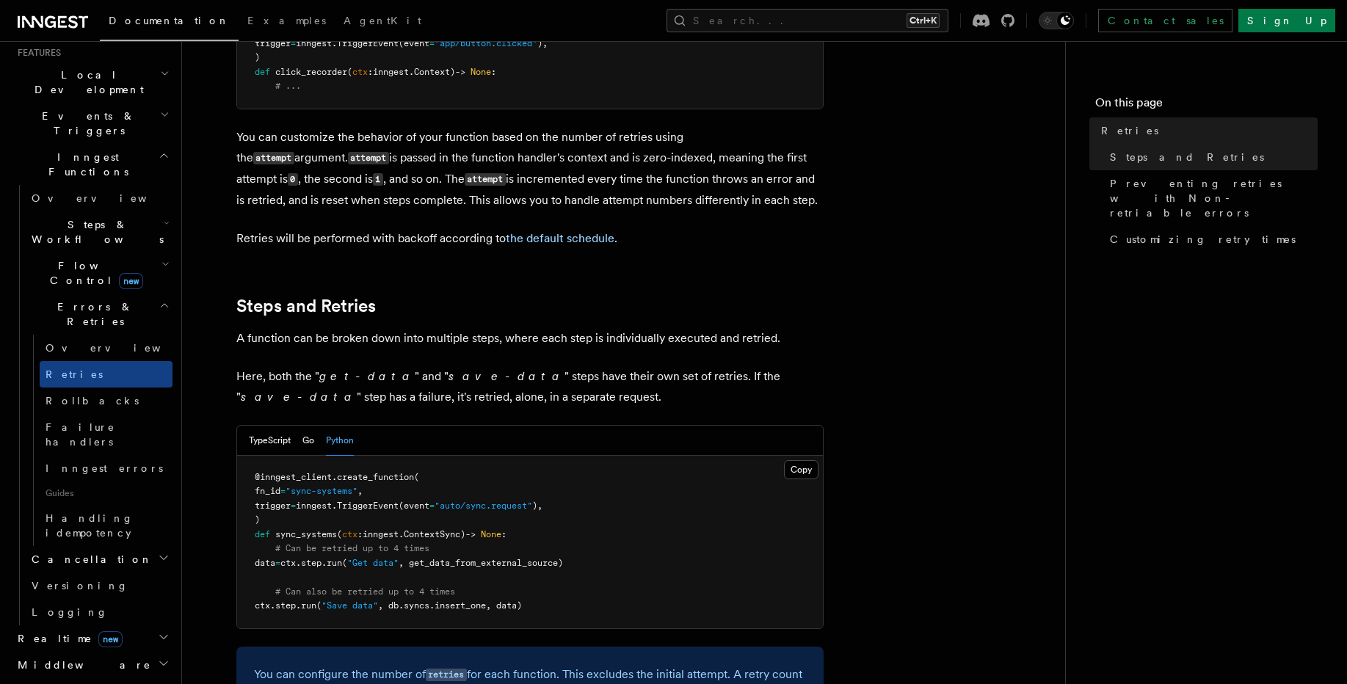
click at [522, 600] on span ", db.syncs.insert_one, data)" at bounding box center [450, 605] width 144 height 10
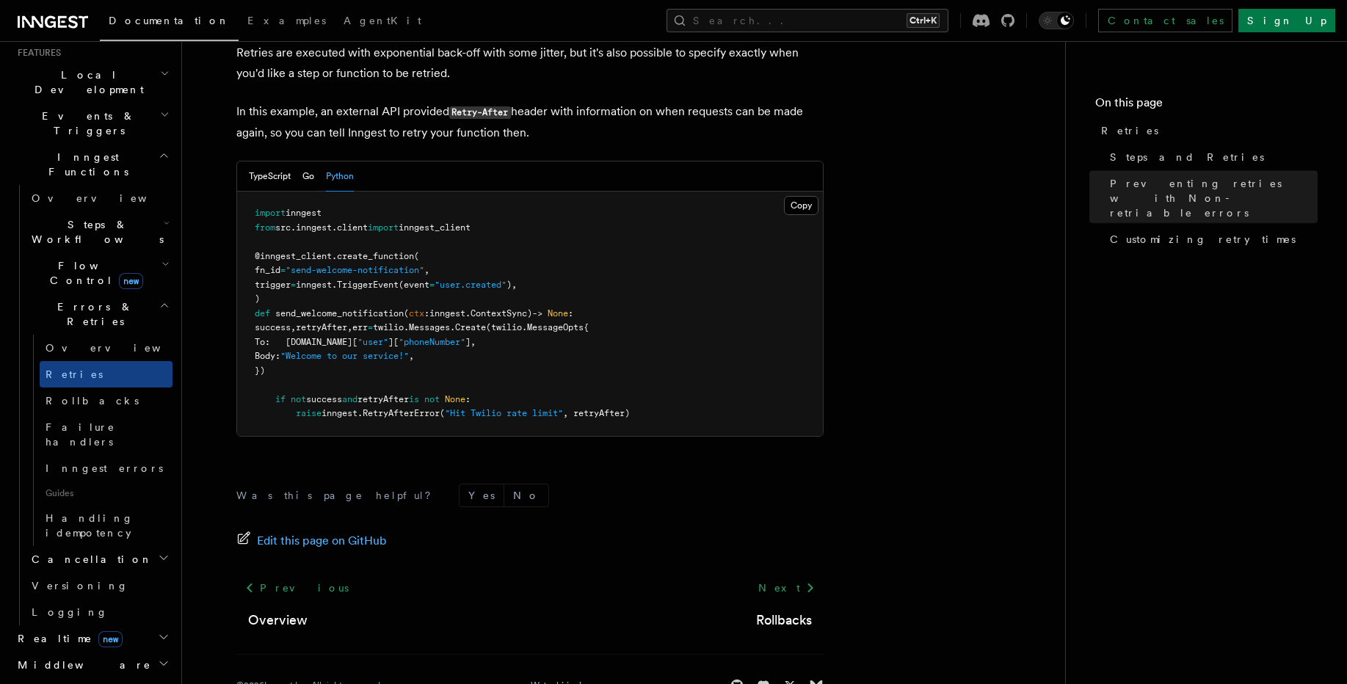
scroll to position [1786, 0]
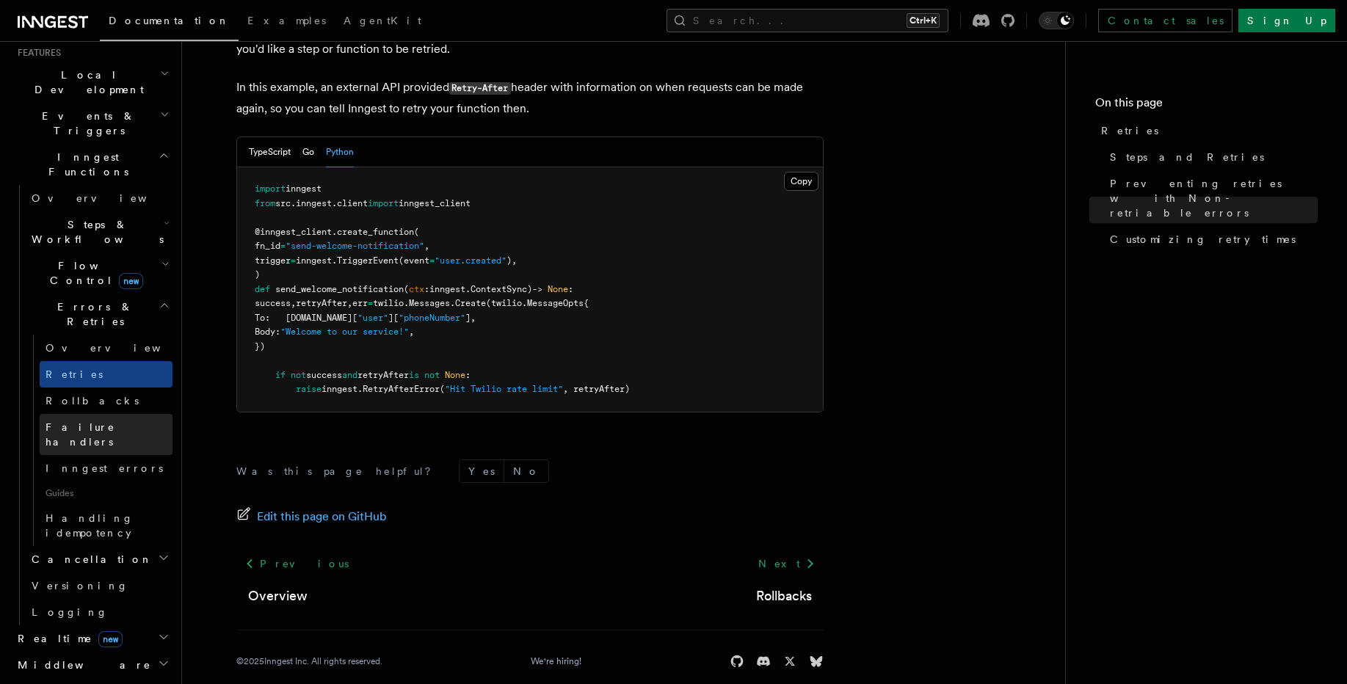
click at [113, 421] on span "Failure handlers" at bounding box center [81, 434] width 70 height 26
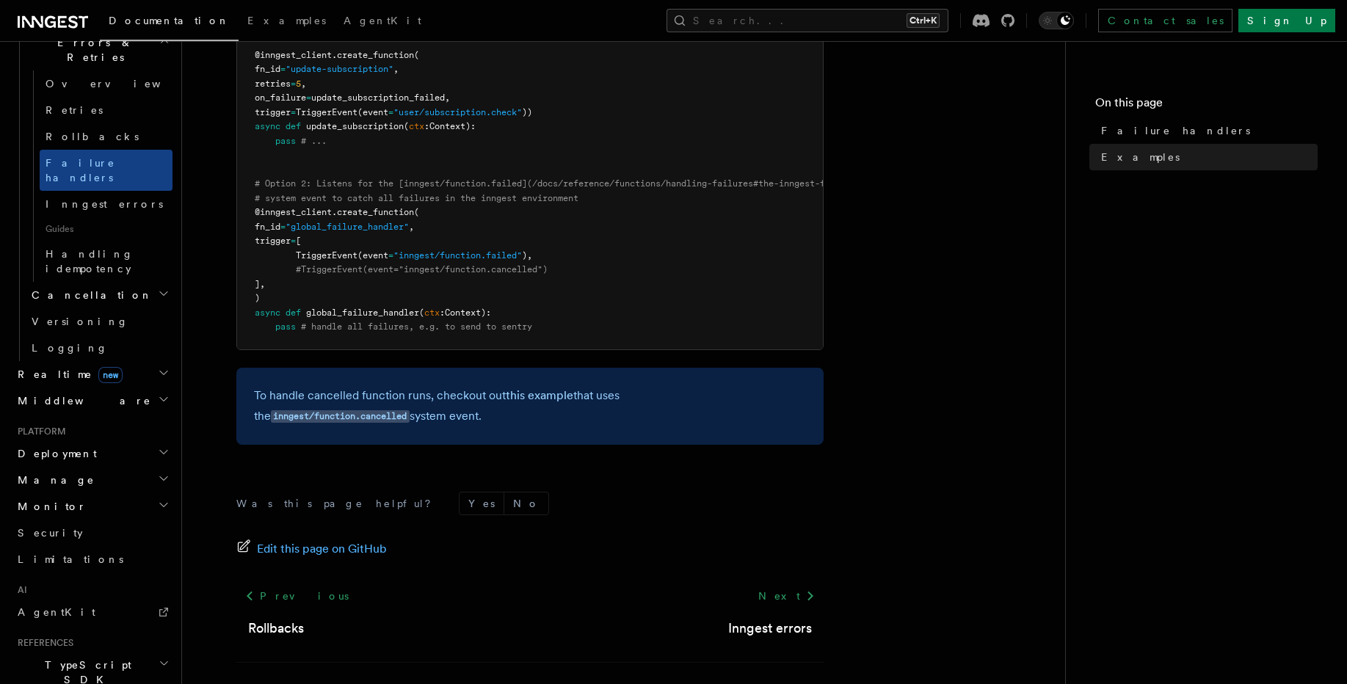
scroll to position [672, 0]
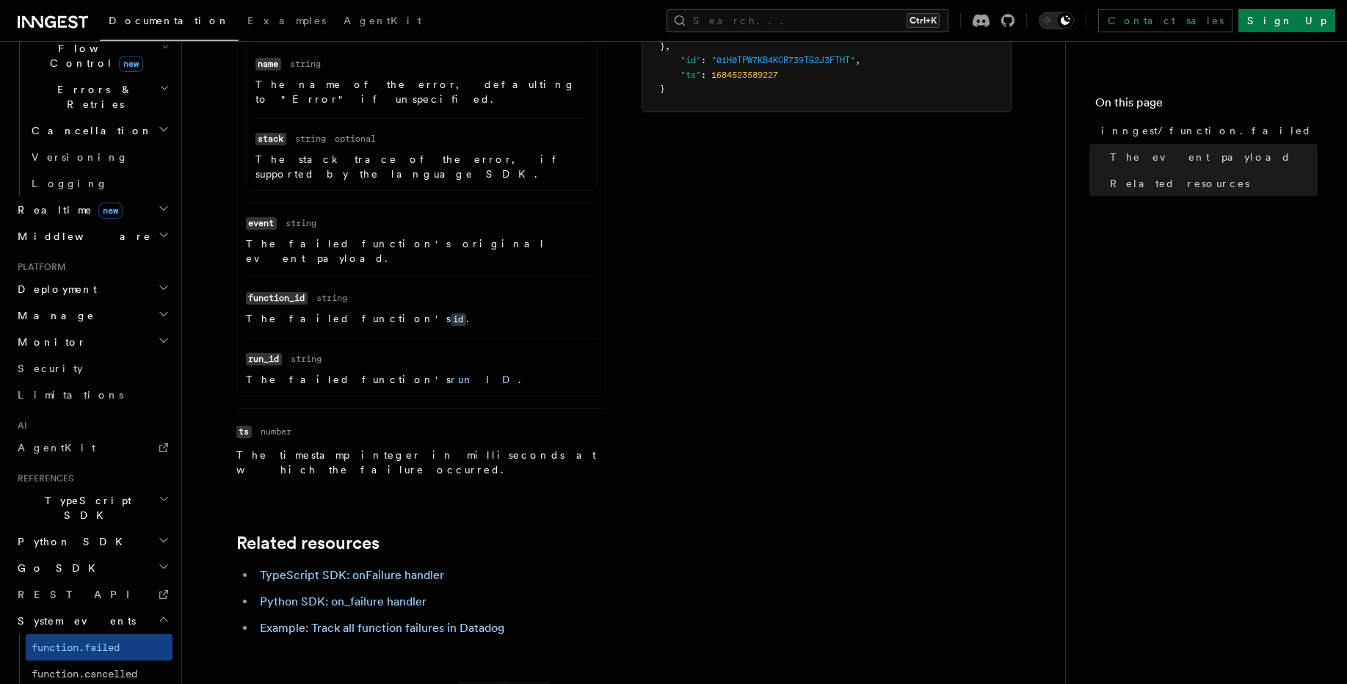
scroll to position [705, 0]
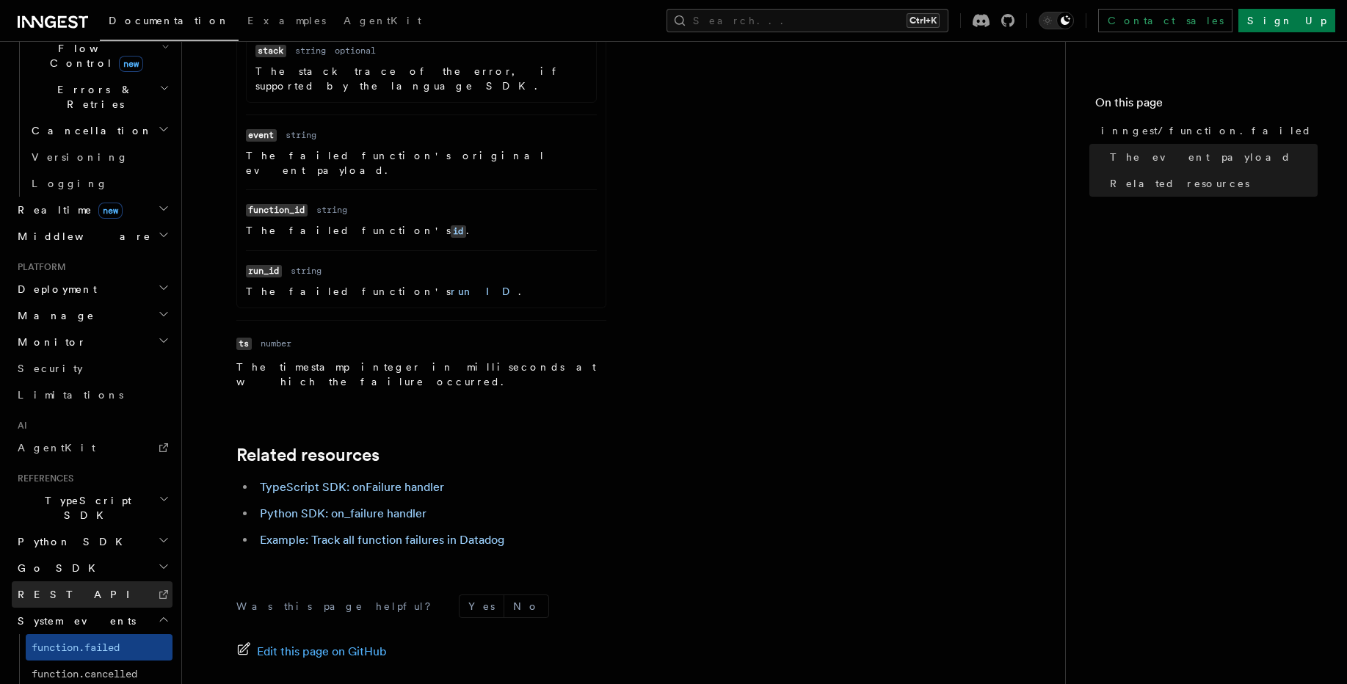
click at [78, 581] on link "REST API" at bounding box center [92, 594] width 161 height 26
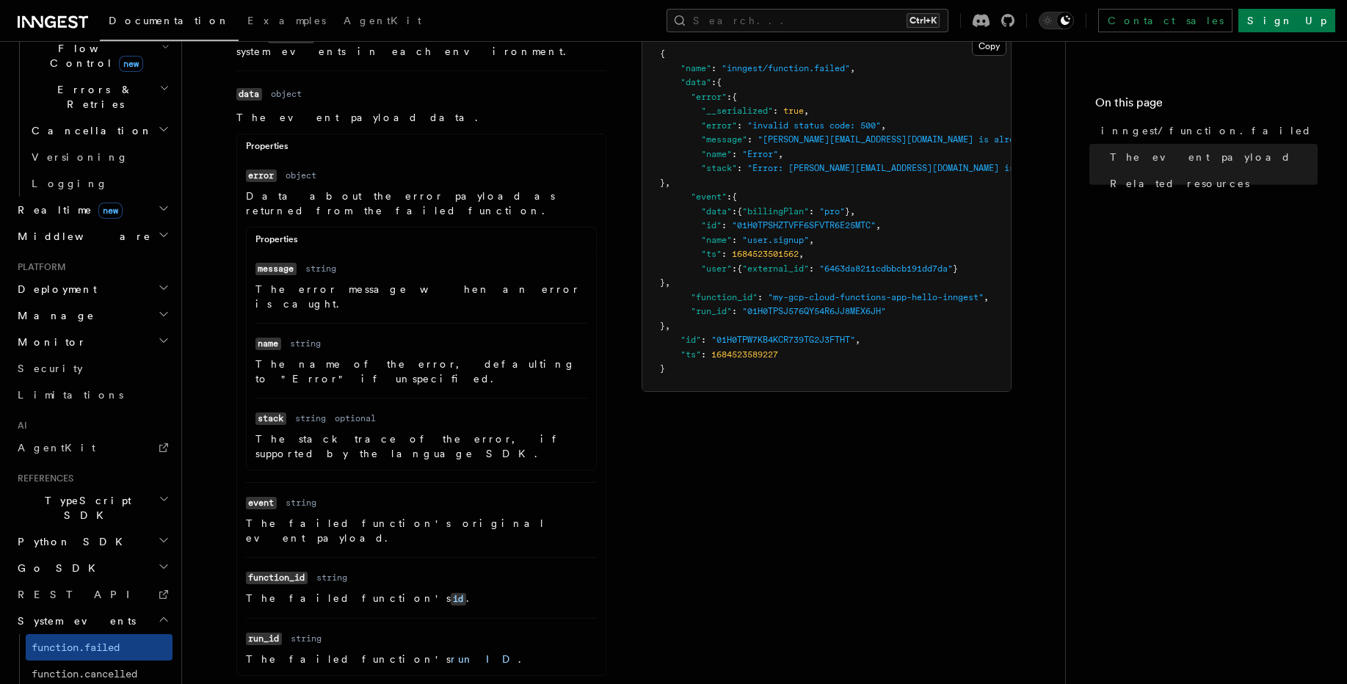
scroll to position [0, 0]
